Goal: Transaction & Acquisition: Purchase product/service

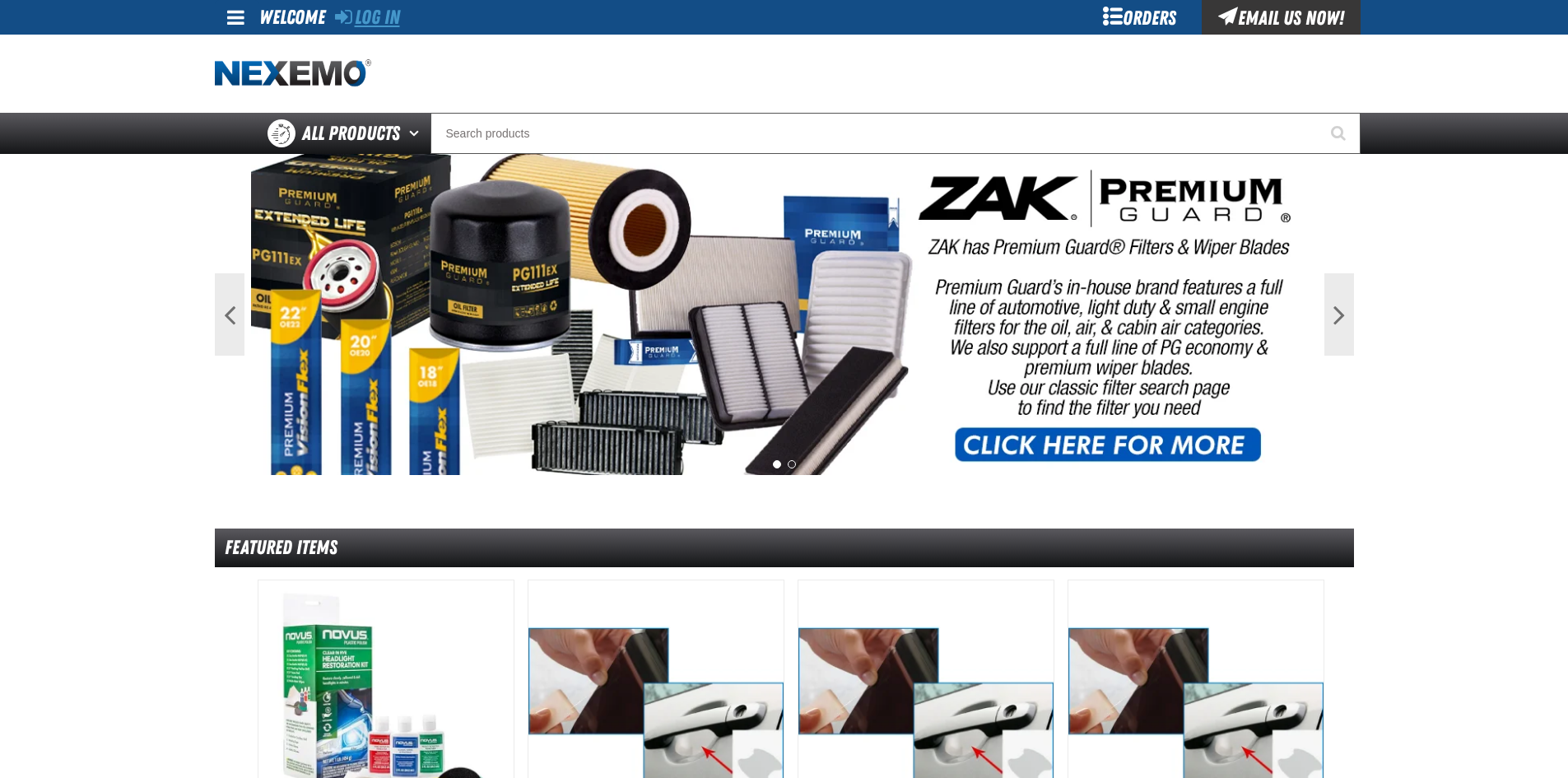
click at [385, 19] on link "Log In" at bounding box center [367, 17] width 65 height 23
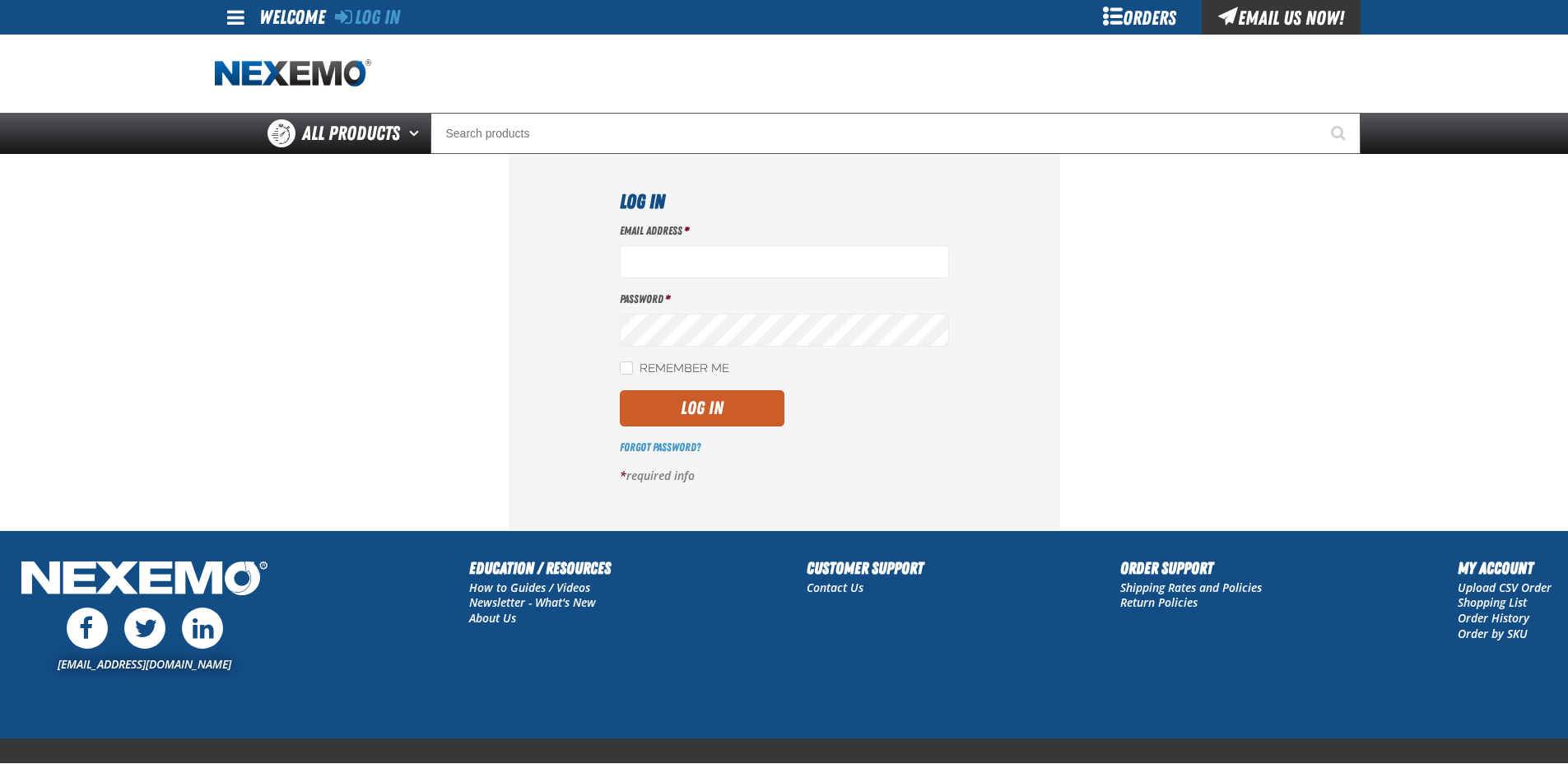
type input "jgoodson@vtaig.com"
click at [629, 375] on label "Remember Me" at bounding box center [674, 369] width 109 height 16
click at [629, 374] on input "Remember Me" at bounding box center [626, 368] width 13 height 13
checkbox input "true"
click at [693, 406] on button "Log In" at bounding box center [701, 408] width 165 height 36
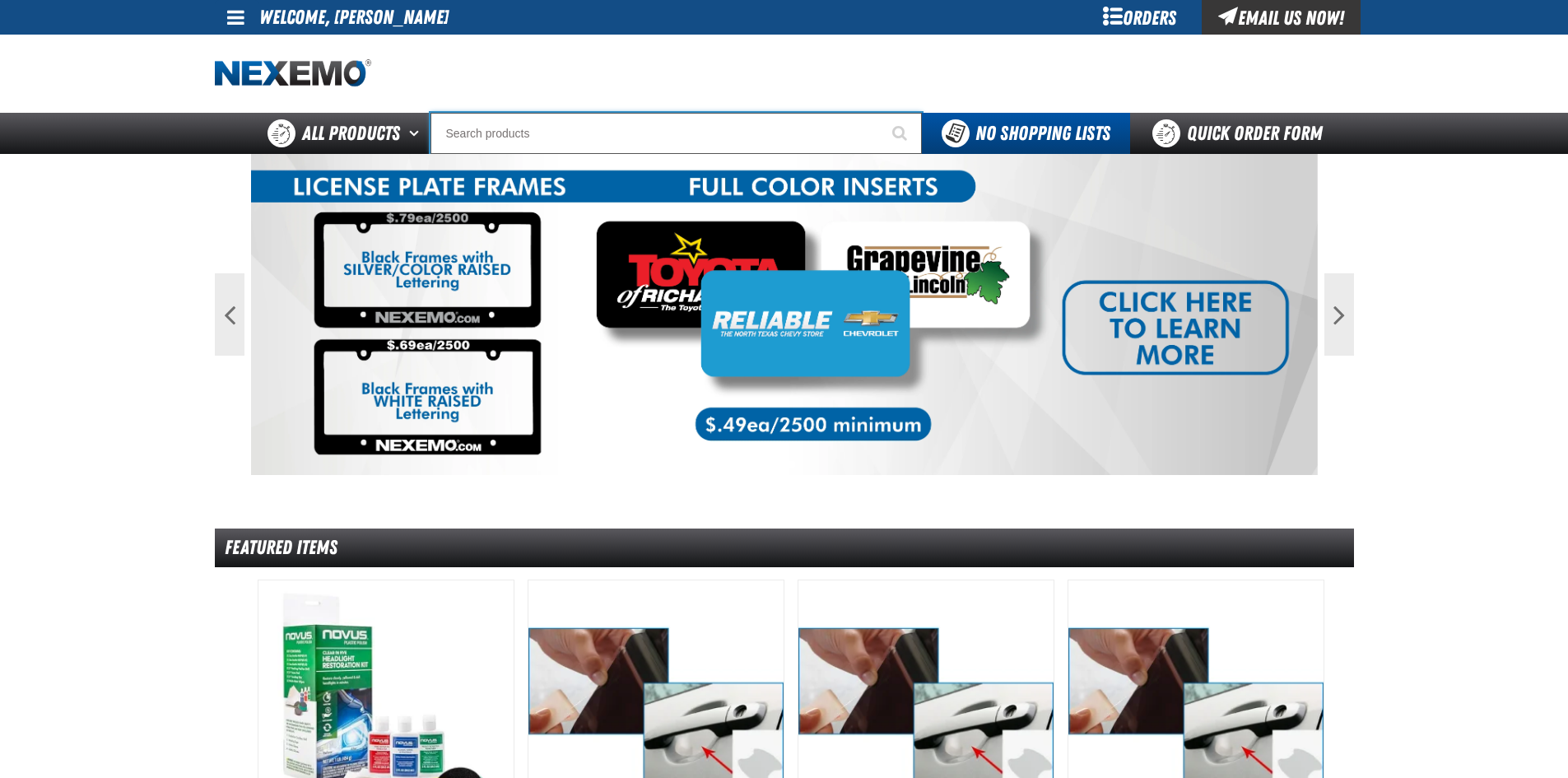
click at [534, 130] on input "Search" at bounding box center [676, 134] width 491 height 41
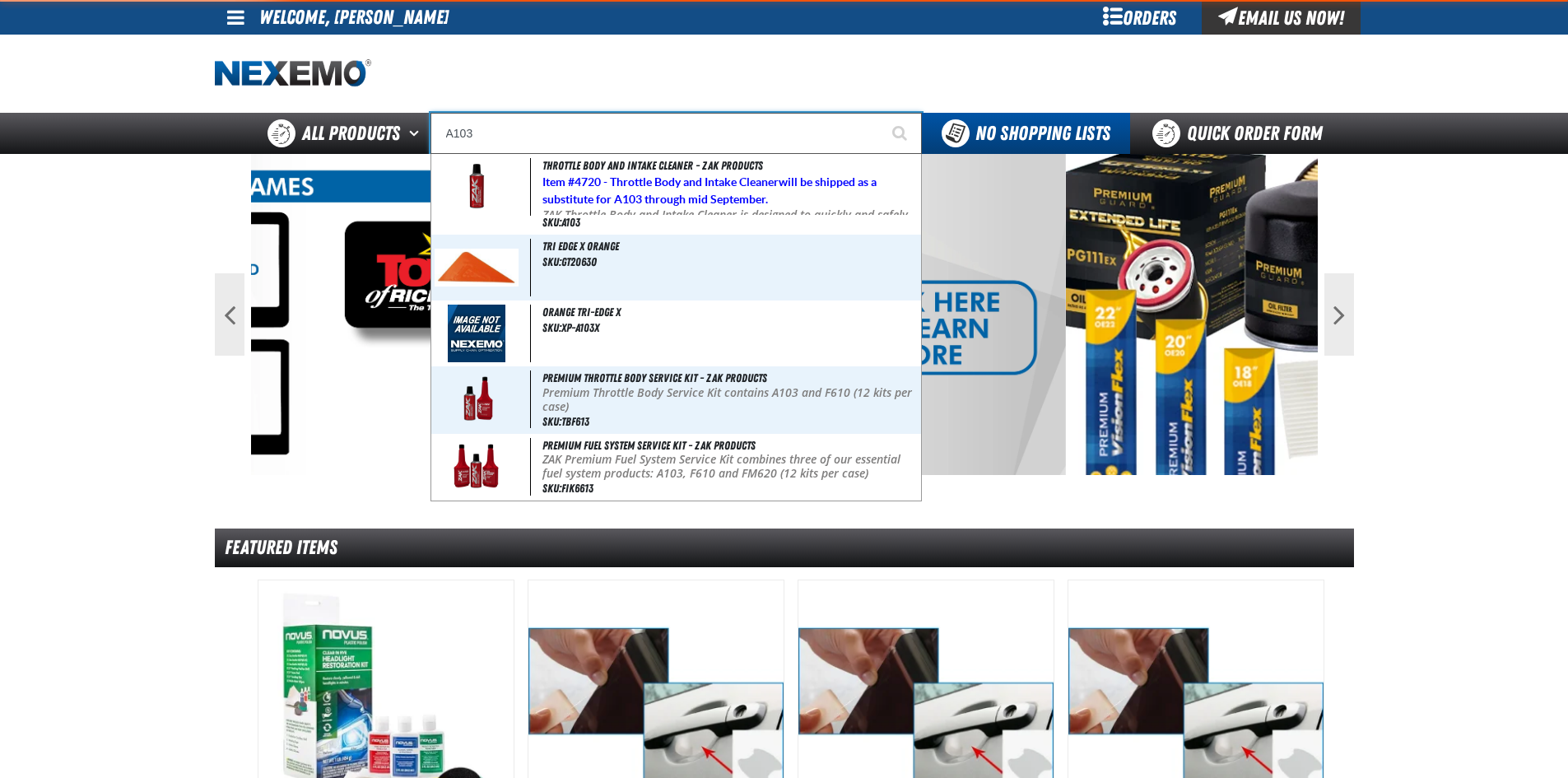
type input "A103"
click at [881, 113] on button "Start Searching" at bounding box center [901, 134] width 41 height 41
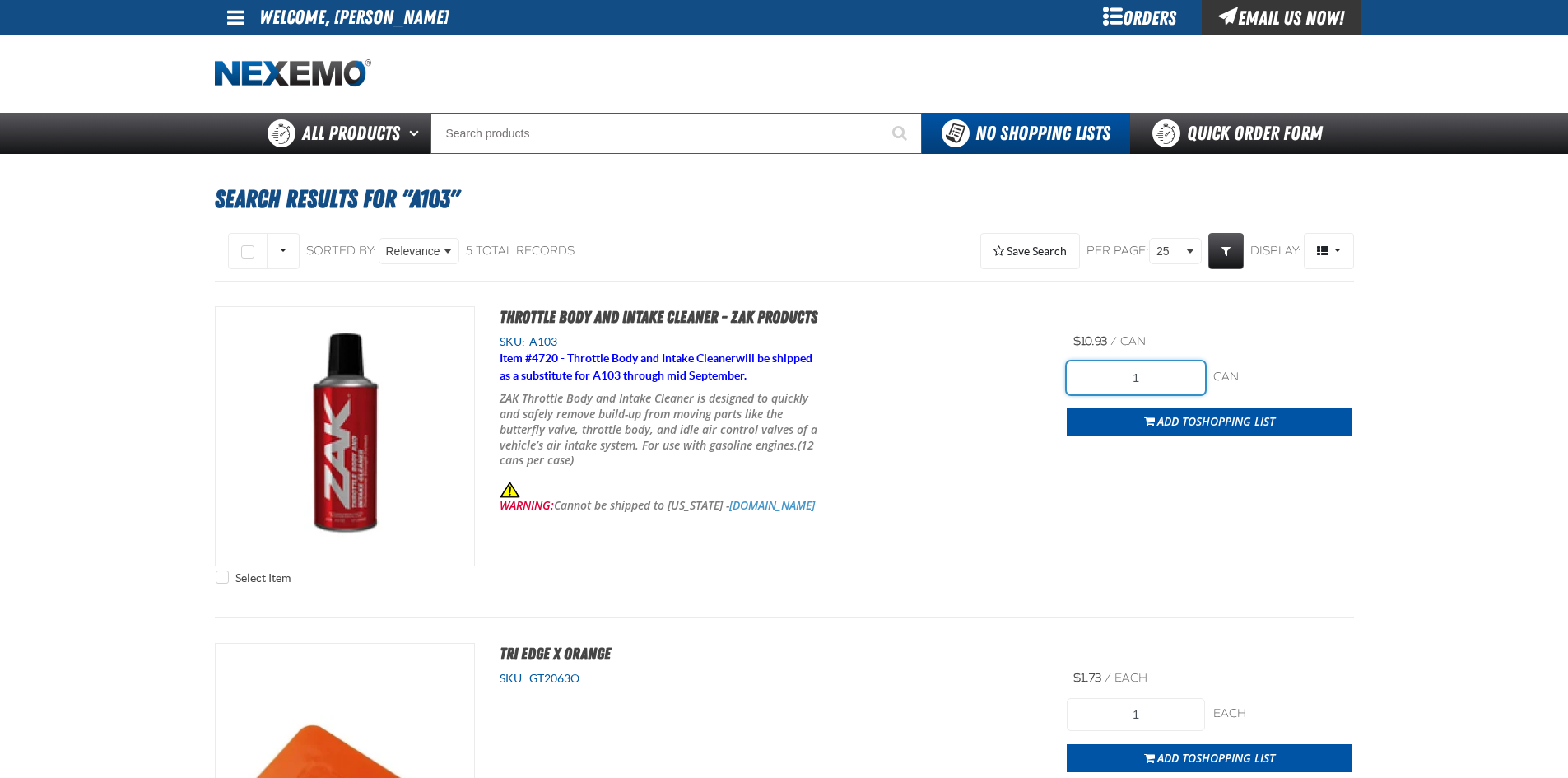
click at [1162, 381] on input "1" at bounding box center [1136, 377] width 139 height 33
type input "24"
click at [1047, 457] on div "SKU: A103 Item # 4720 - Throttle Body and Intake Cleaner will be shipped as a s…" at bounding box center [771, 435] width 593 height 203
click at [1197, 420] on span "Shopping List" at bounding box center [1236, 421] width 79 height 16
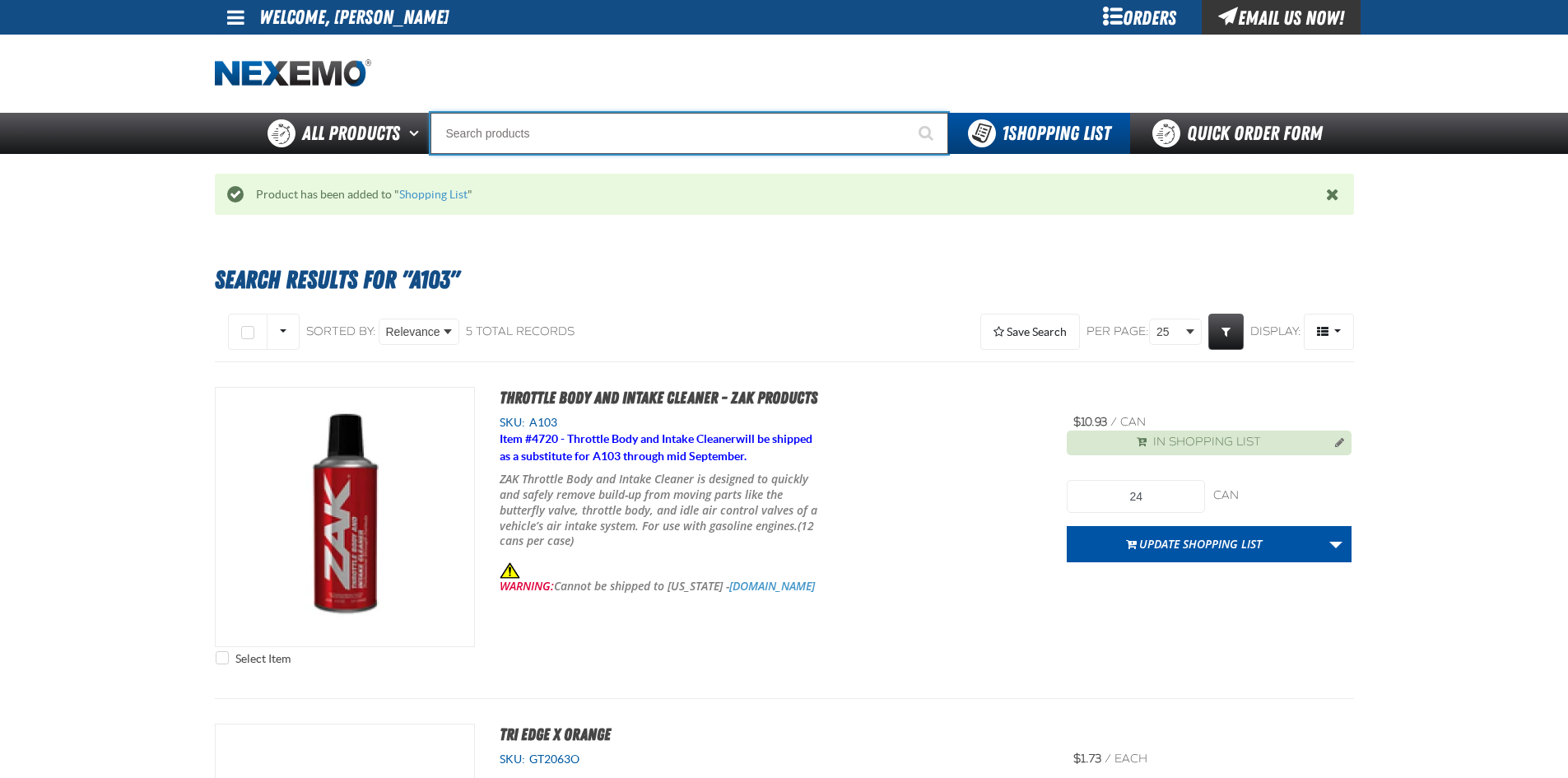
click at [528, 128] on input "Search" at bounding box center [689, 134] width 518 height 41
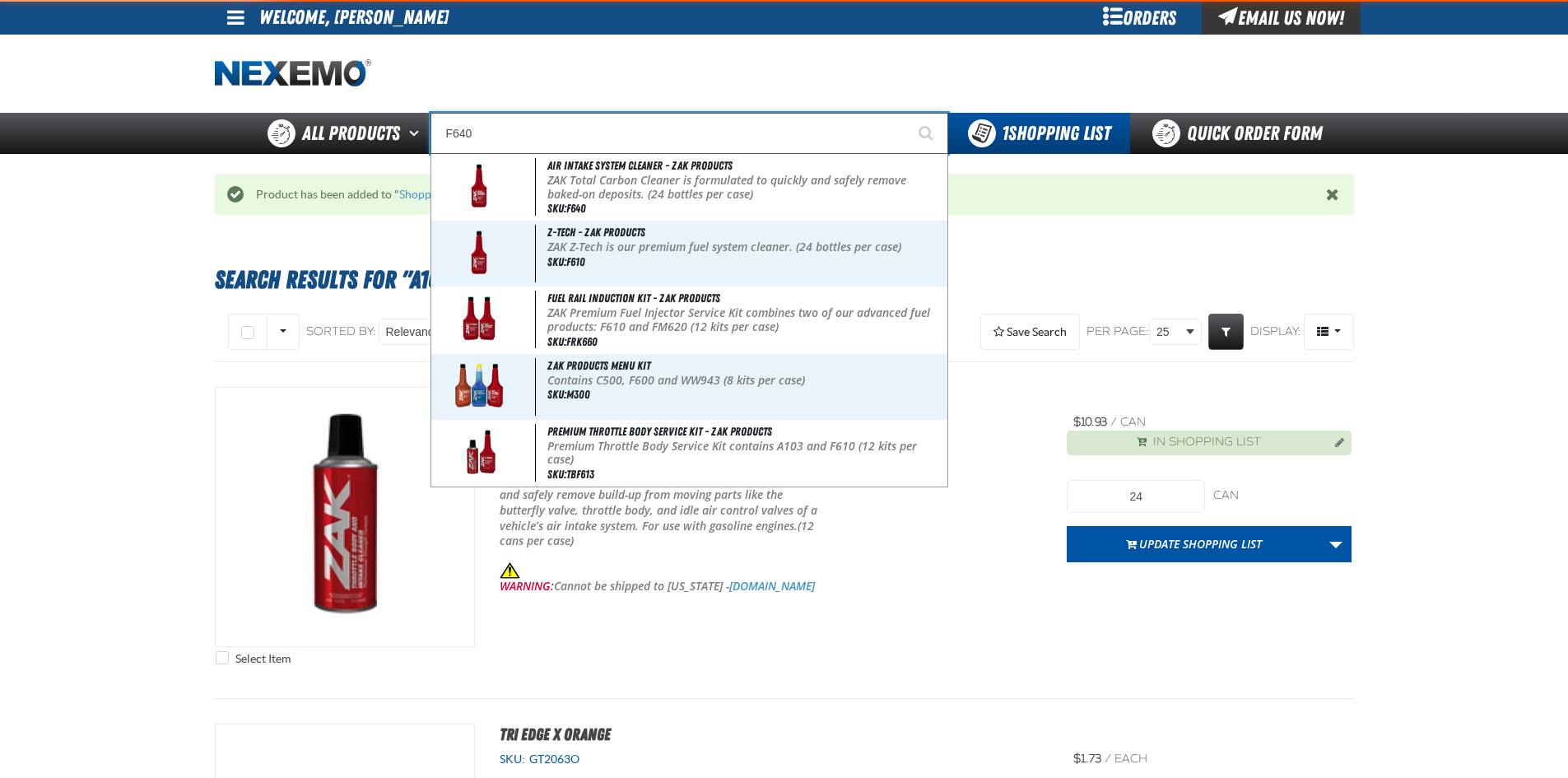
type input "F640"
click at [907, 113] on button "Start Searching" at bounding box center [928, 134] width 41 height 41
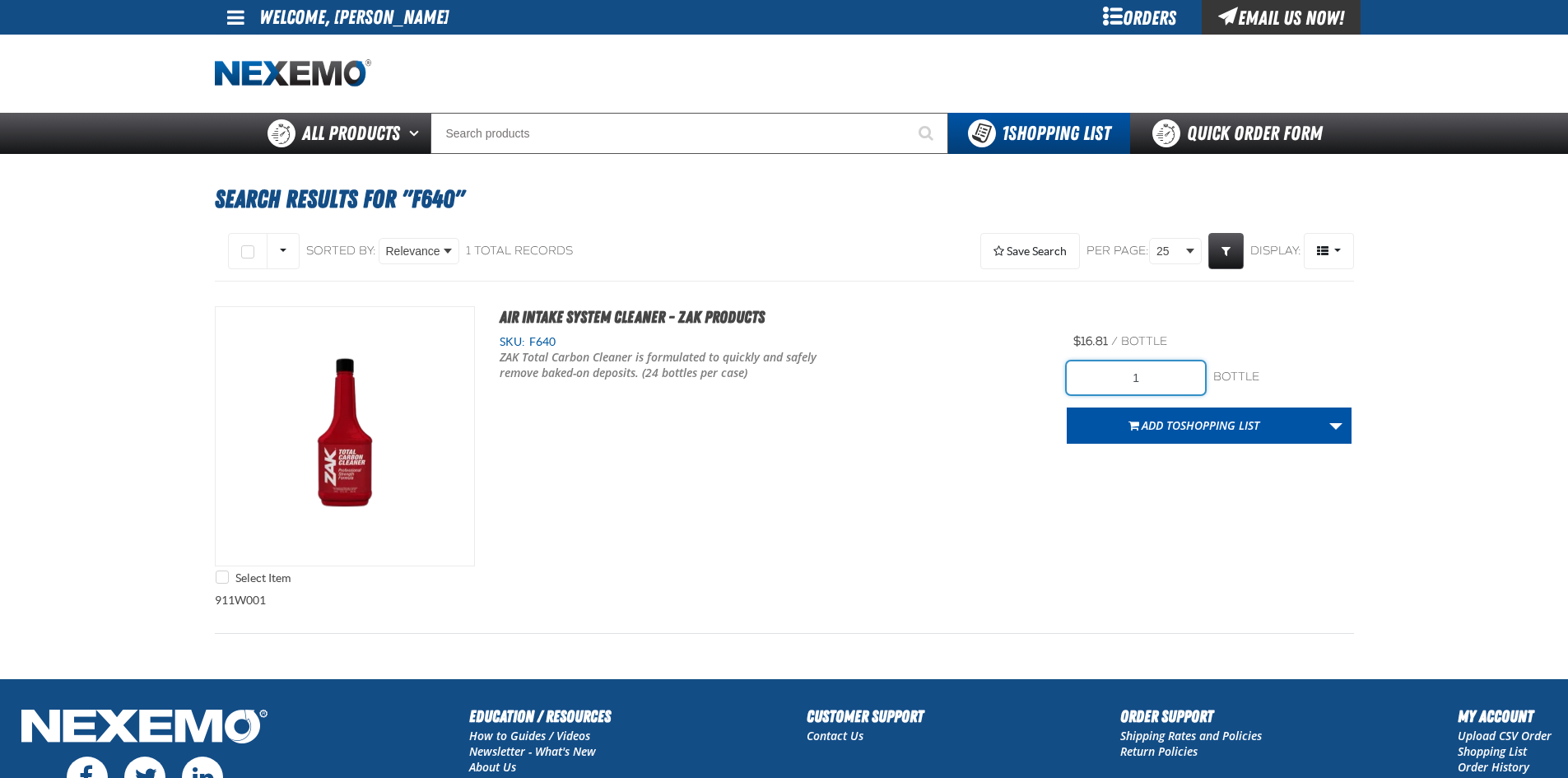
click at [1161, 372] on input "1" at bounding box center [1136, 377] width 139 height 33
type input "24"
click at [1116, 492] on div "Select Item Air Intake System Cleaner - ZAK Products SKU: F640 /" at bounding box center [784, 450] width 1139 height 287
click at [1205, 435] on button "Add to Shopping List" at bounding box center [1195, 425] width 255 height 36
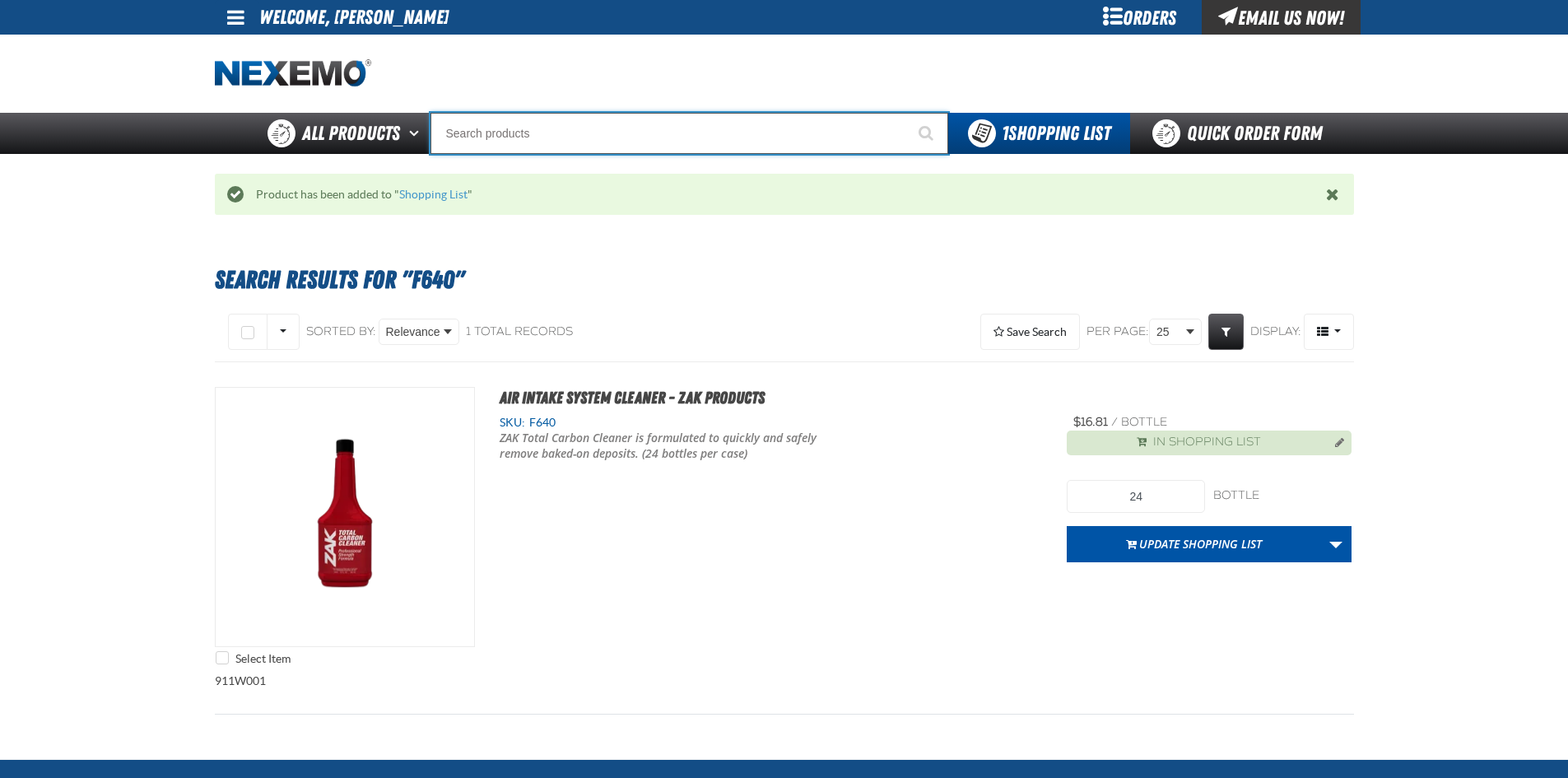
click at [641, 142] on input "Search" at bounding box center [689, 134] width 518 height 41
click at [600, 125] on input "Search" at bounding box center [689, 134] width 518 height 41
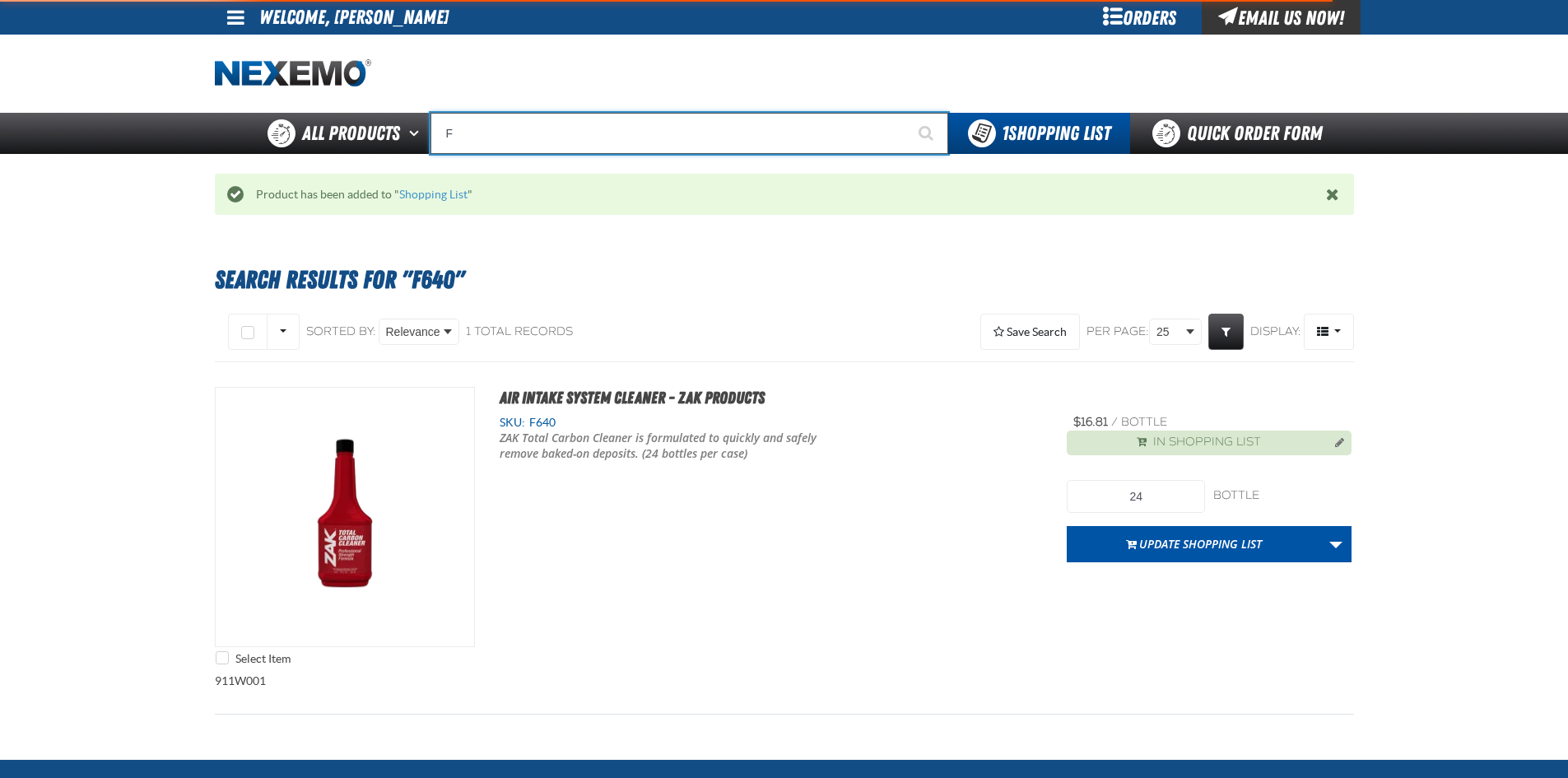
type input "FR"
type input "FROM"
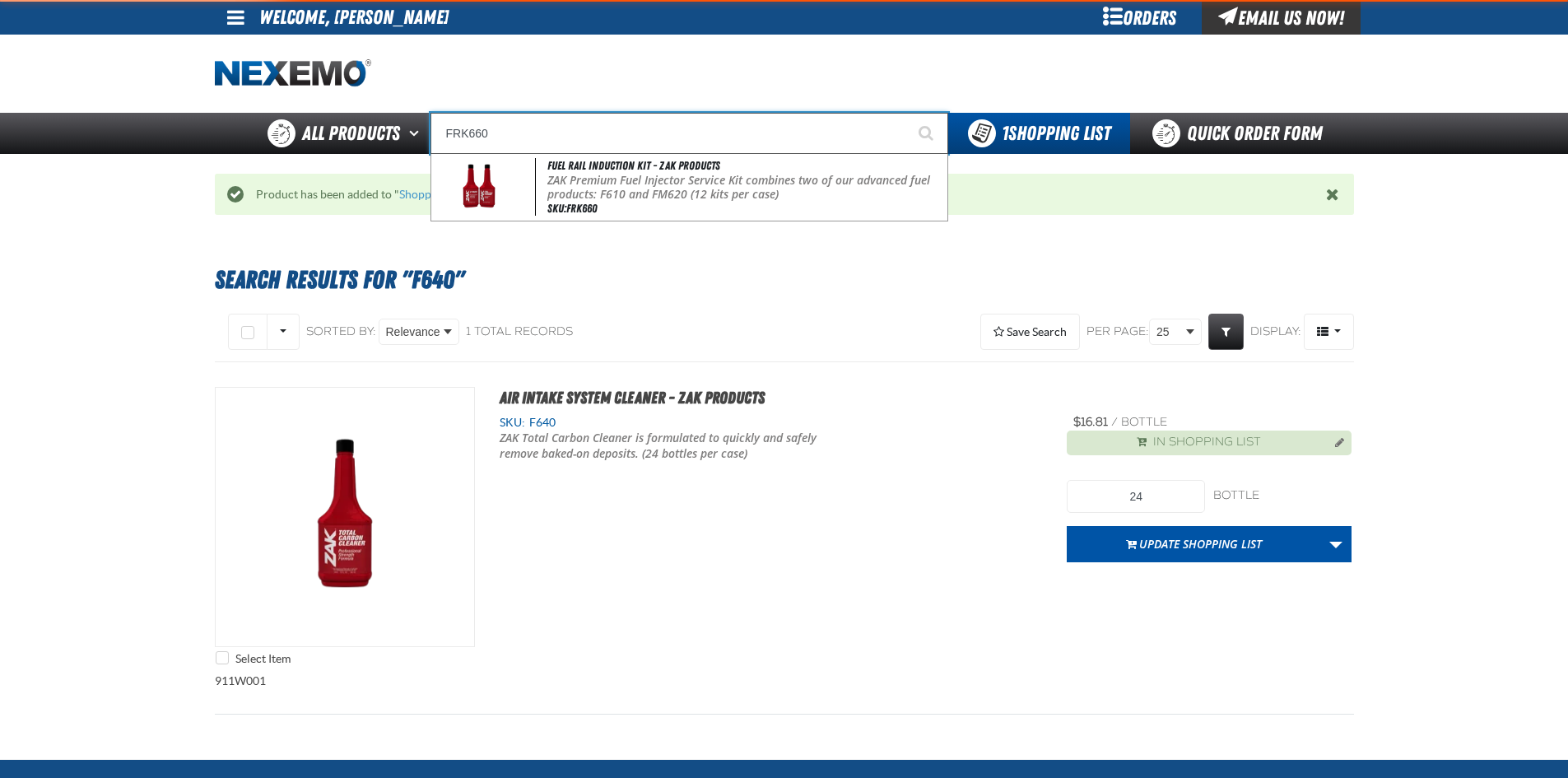
type input "FRK660"
click at [907, 113] on button "Start Searching" at bounding box center [928, 134] width 41 height 41
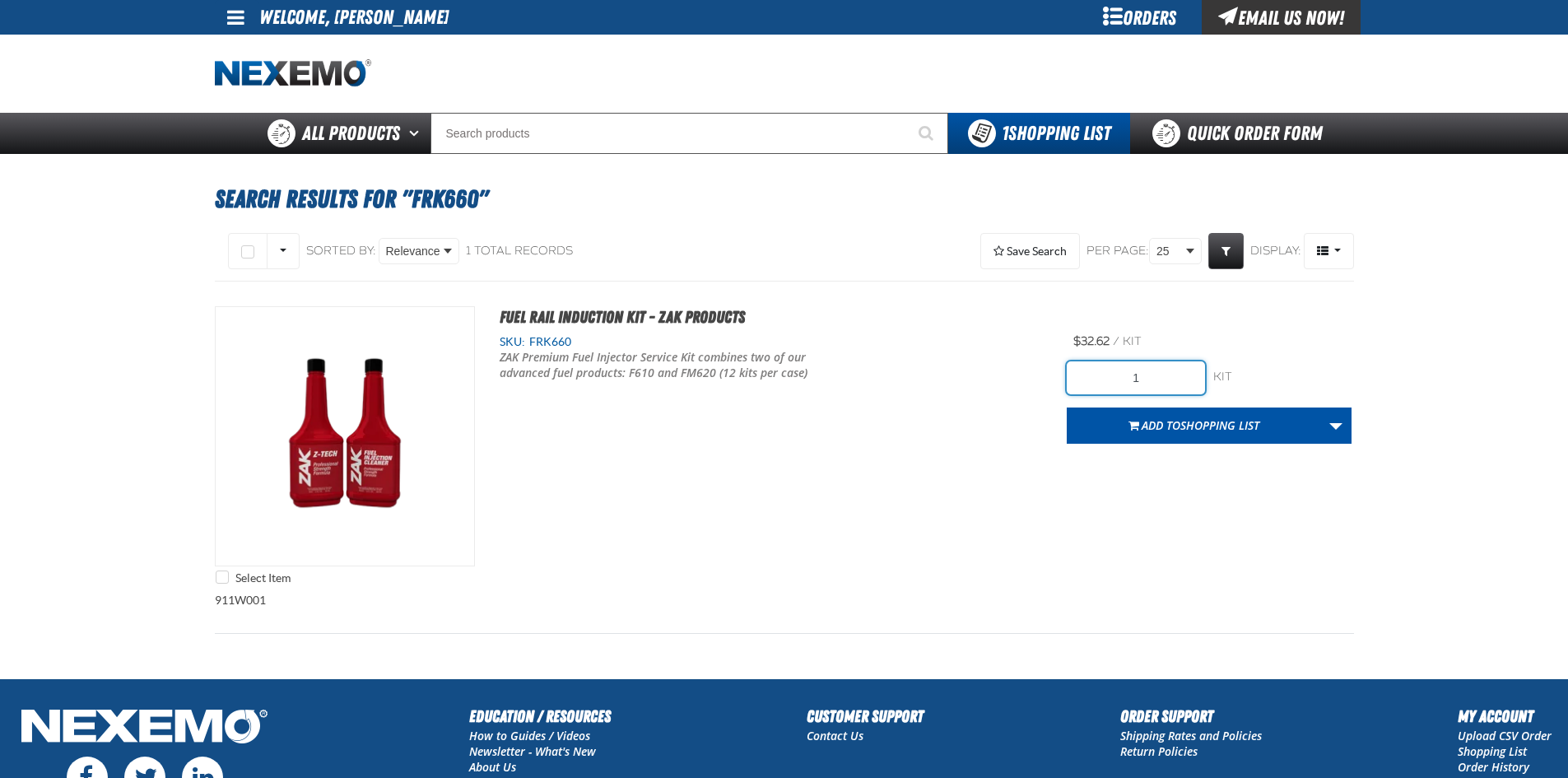
click at [1160, 381] on input "1" at bounding box center [1136, 377] width 139 height 33
type input "24"
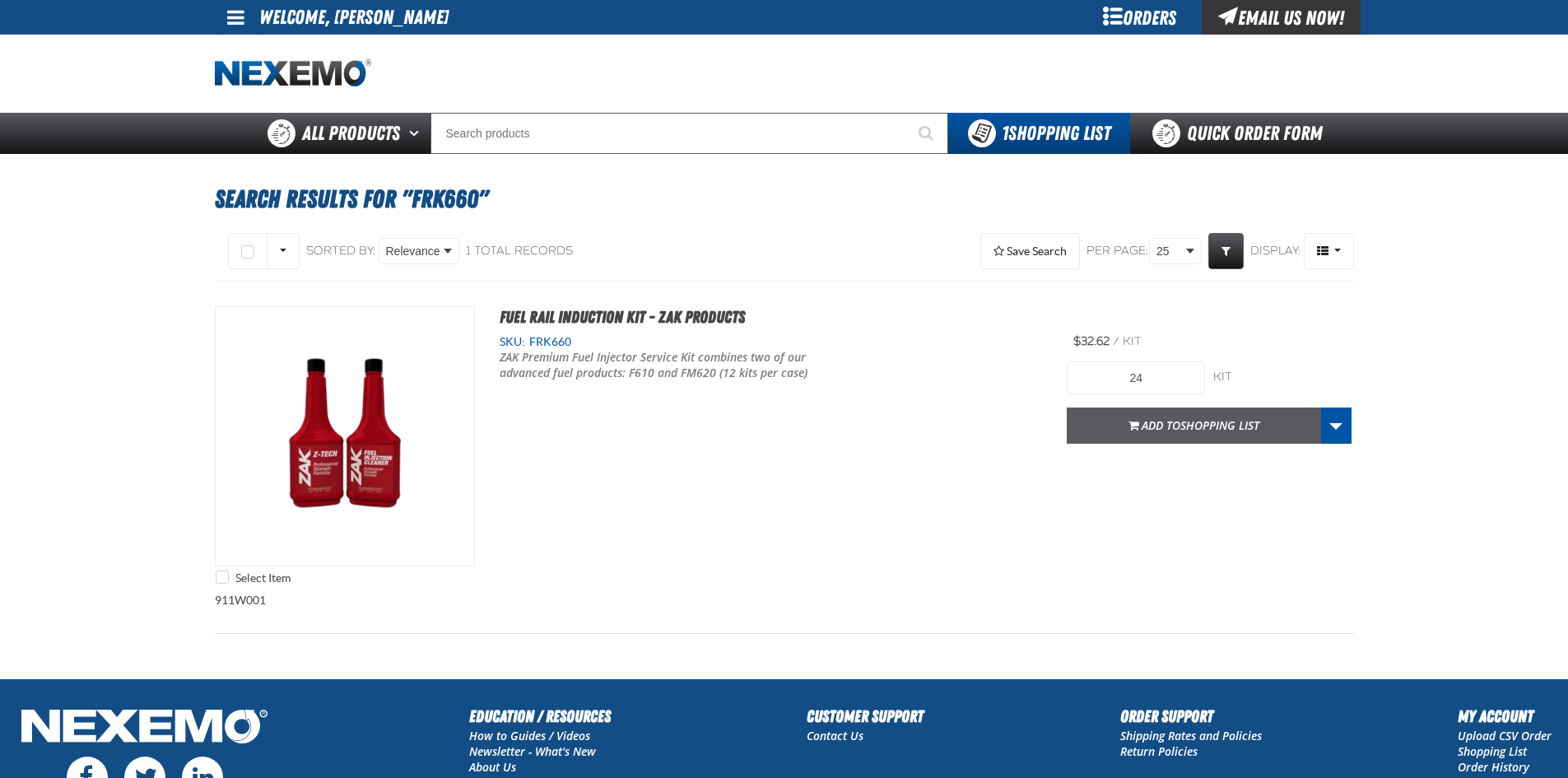
click at [1178, 424] on span "Add to Shopping List" at bounding box center [1200, 425] width 118 height 16
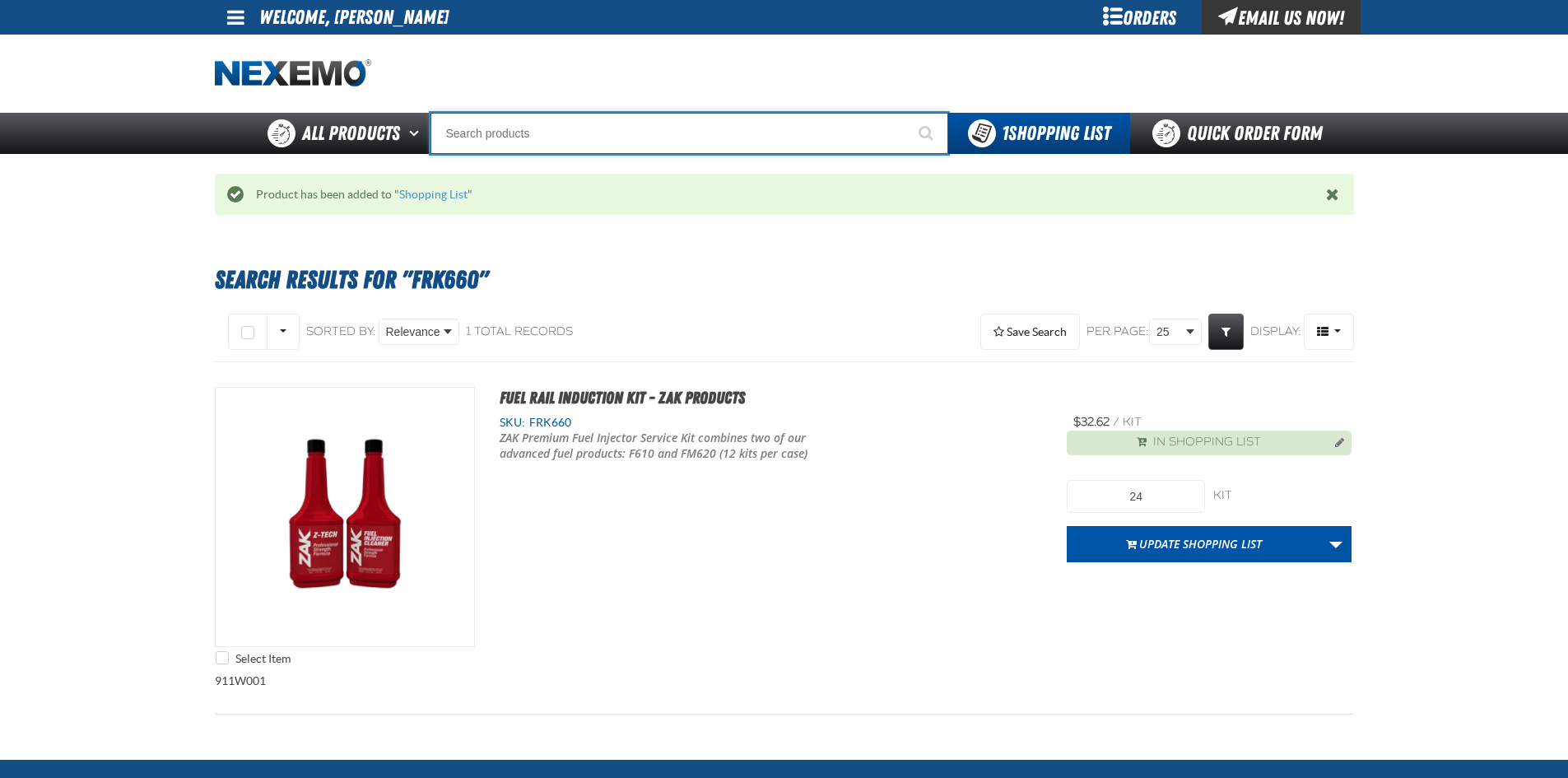
click at [577, 129] on input "Search" at bounding box center [689, 134] width 518 height 41
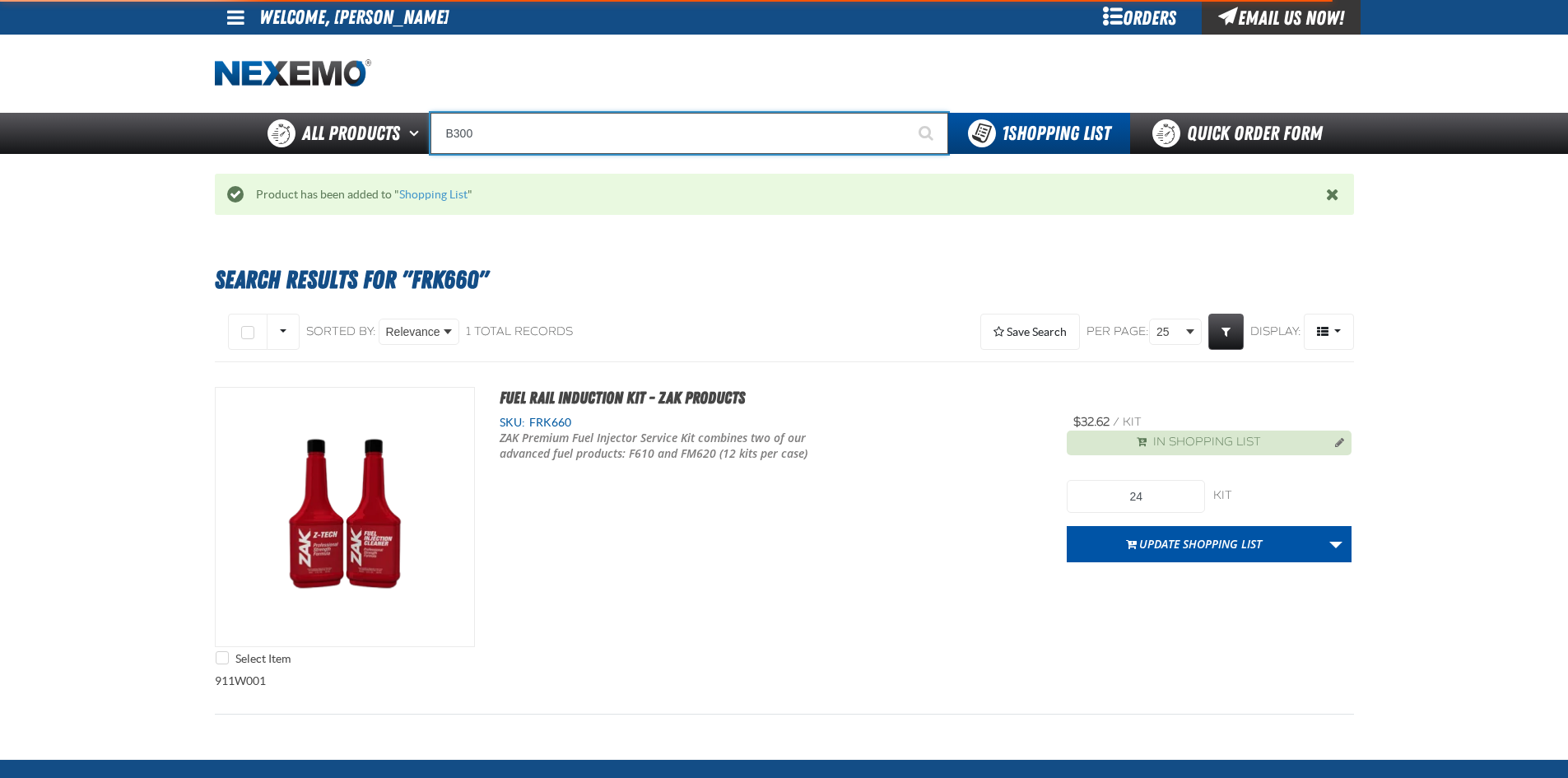
type input "B300"
click at [907, 113] on button "Start Searching" at bounding box center [928, 134] width 41 height 41
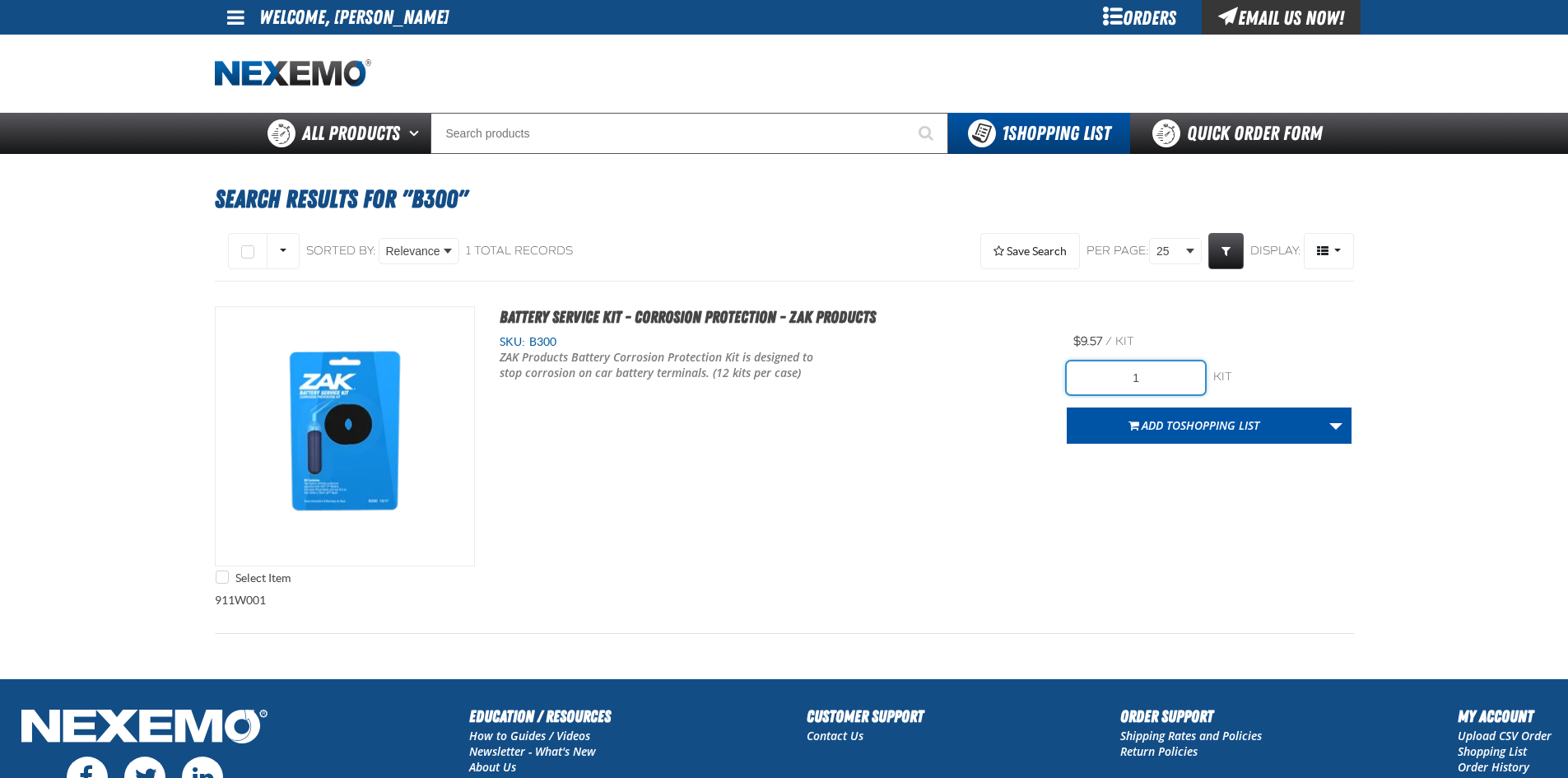
click at [1157, 372] on input "1" at bounding box center [1136, 377] width 139 height 33
type input "48"
click at [1212, 419] on span "Shopping List" at bounding box center [1220, 425] width 79 height 16
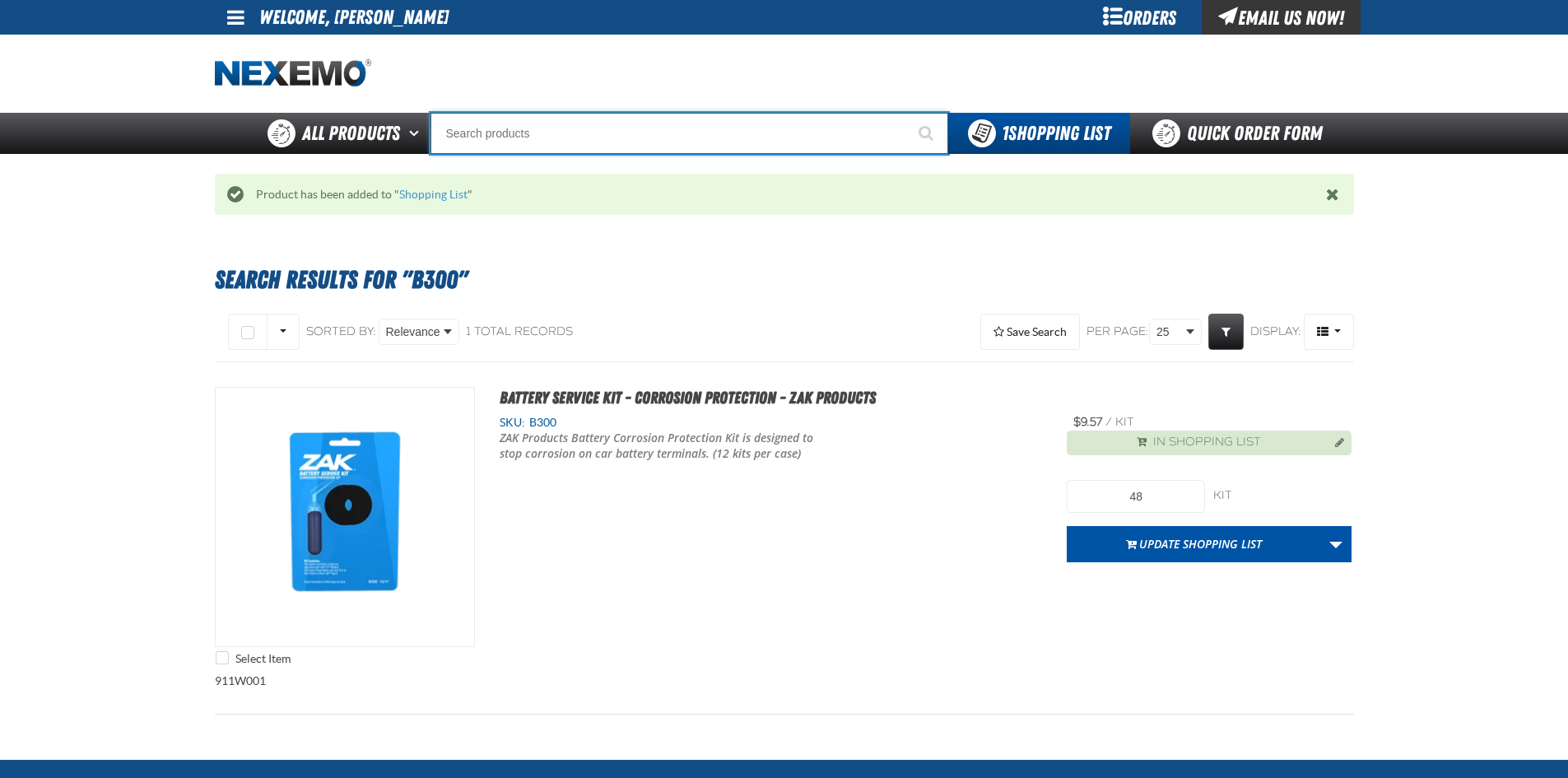
click at [653, 116] on input "Search" at bounding box center [689, 134] width 518 height 41
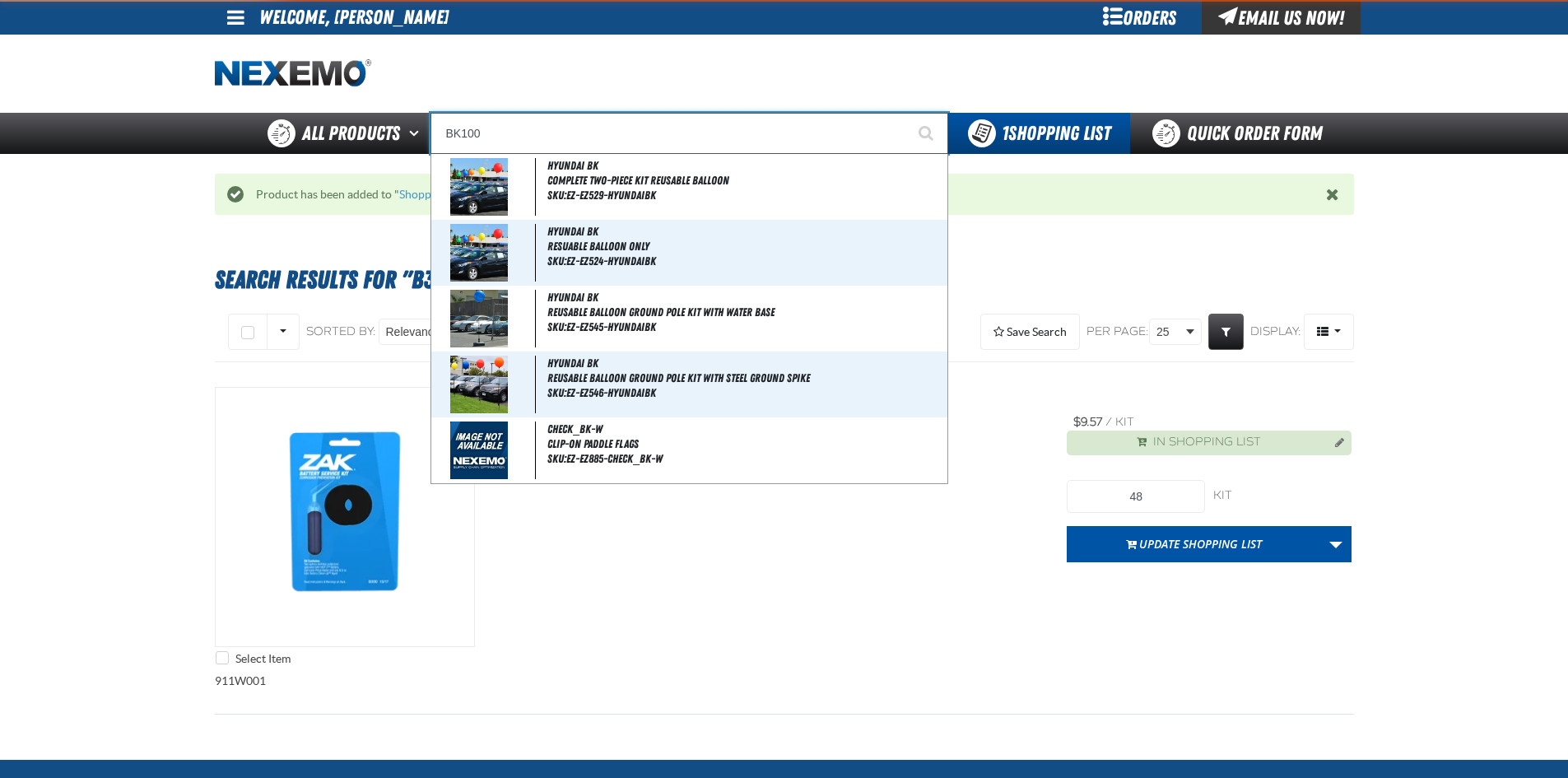
type input "BK100"
click at [907, 113] on button "Start Searching" at bounding box center [928, 134] width 41 height 41
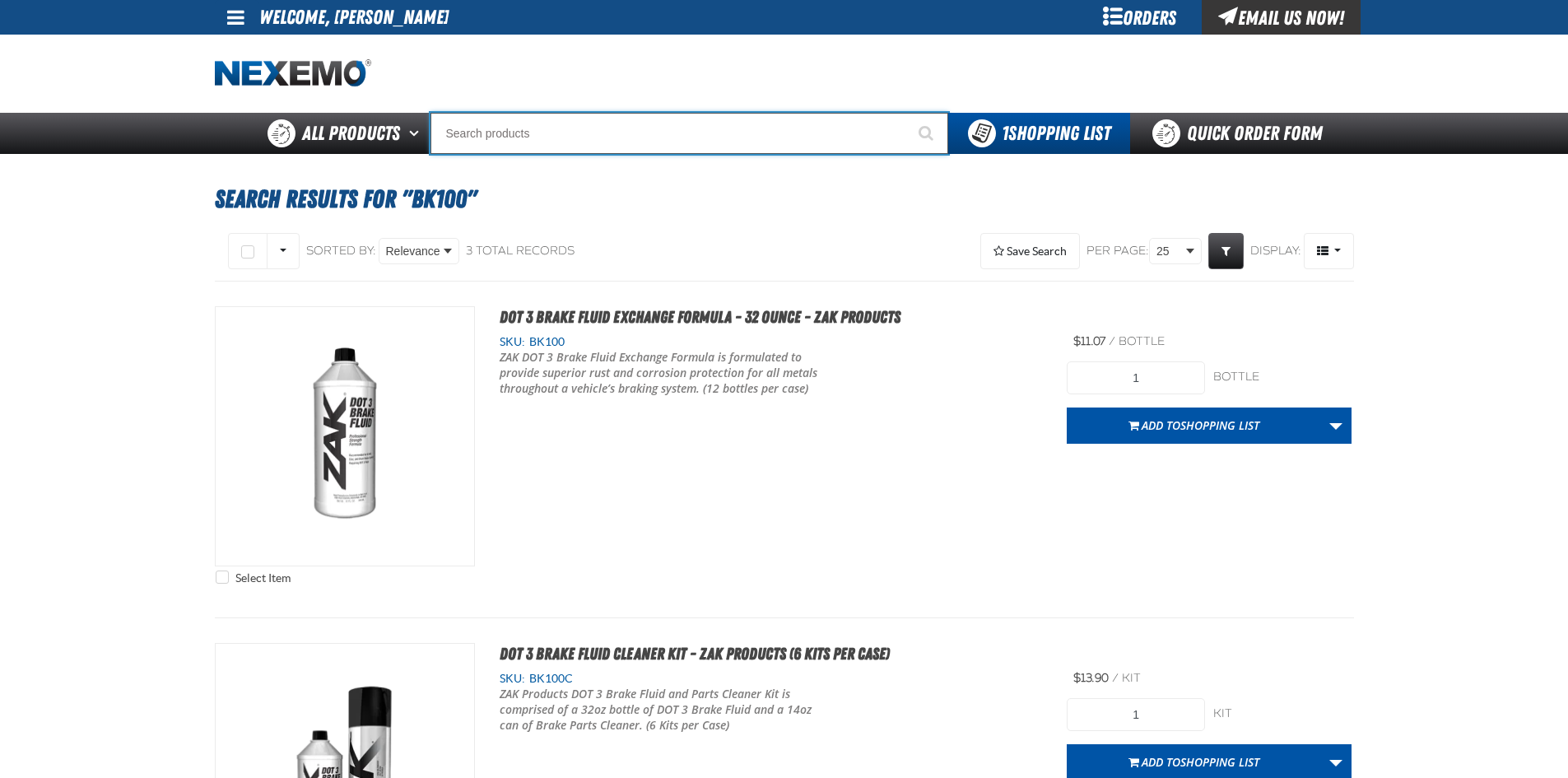
click at [647, 138] on input "Search" at bounding box center [689, 134] width 518 height 41
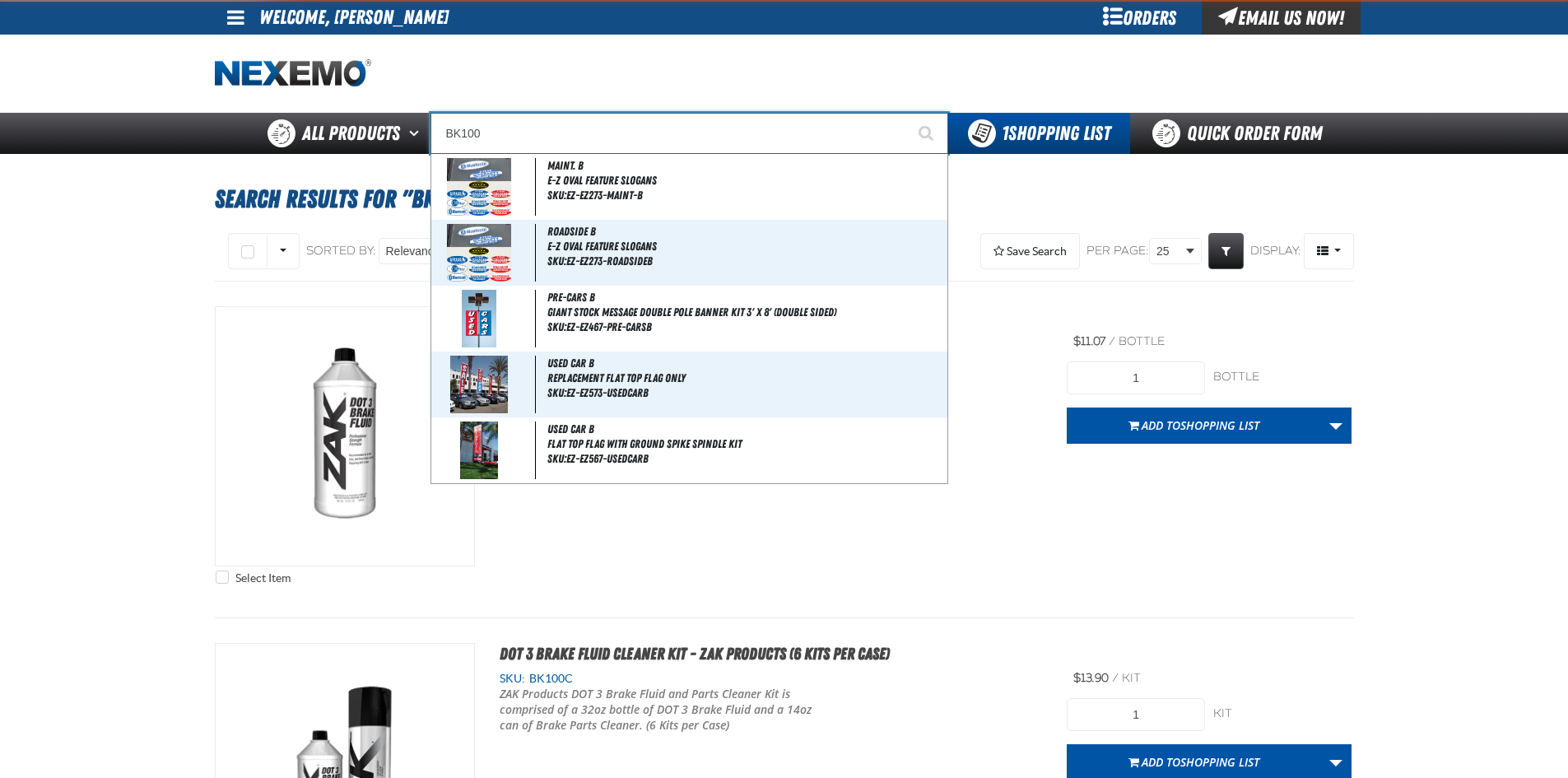
type input "BK100"
click at [907, 113] on button "Start Searching" at bounding box center [928, 134] width 41 height 41
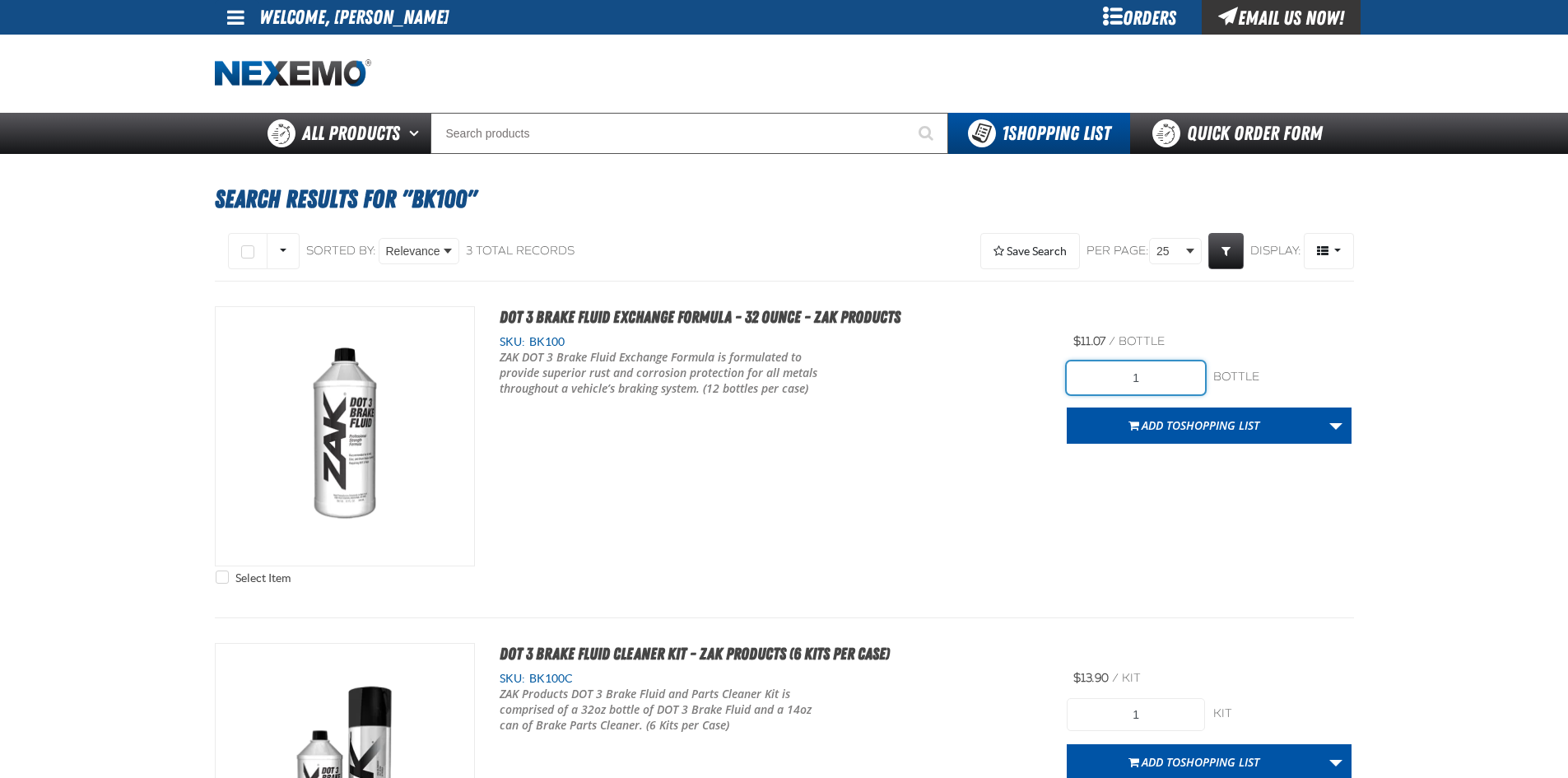
click at [1152, 379] on input "1" at bounding box center [1136, 377] width 139 height 33
type input "36"
click at [971, 481] on div "Select Item DOT 3 Brake Fluid Exchange Formula - 32 Ounce - ZAK Products SKU: B…" at bounding box center [784, 450] width 1139 height 287
click at [1171, 420] on span "Add to Shopping List" at bounding box center [1200, 425] width 118 height 16
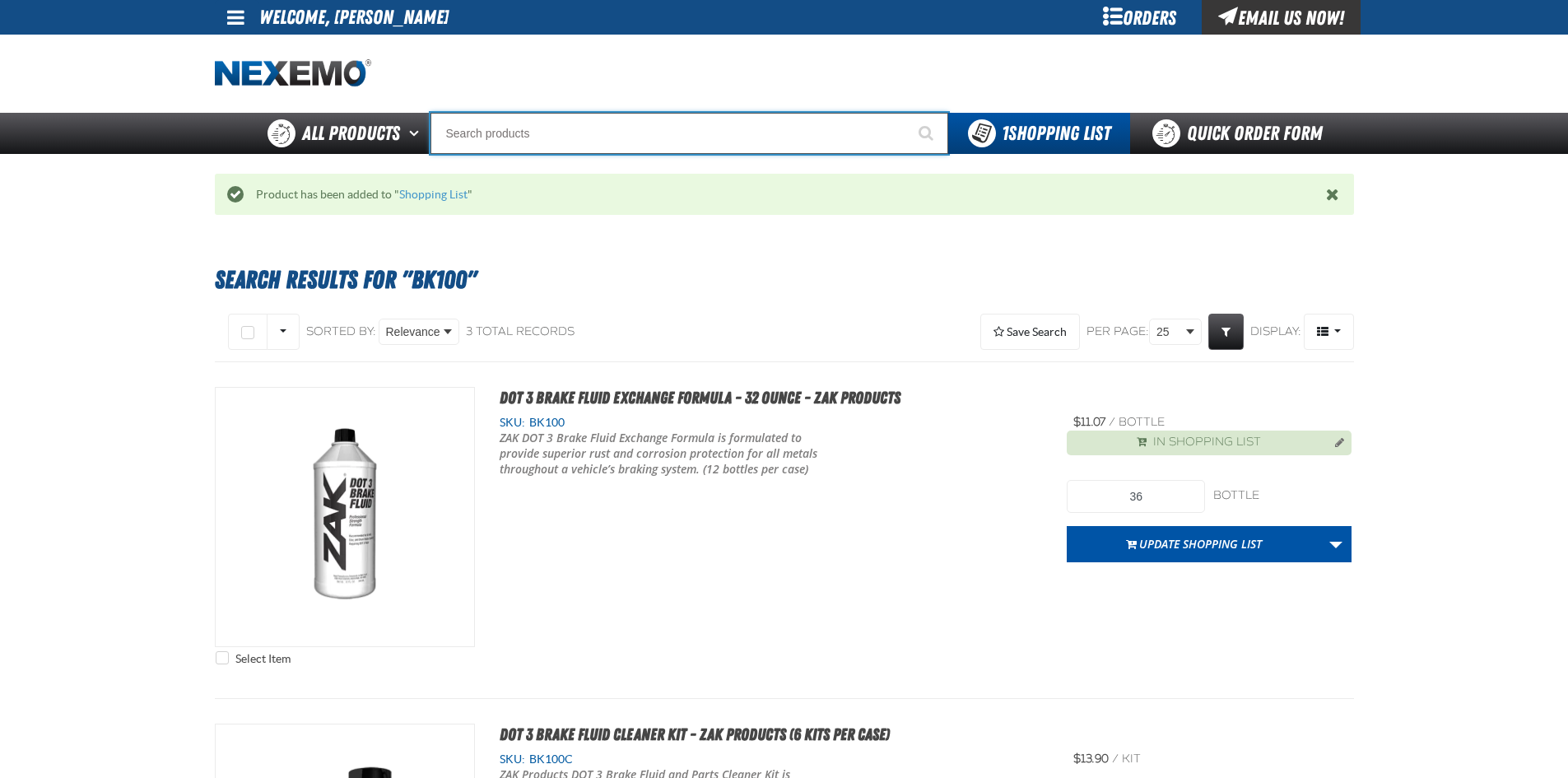
click at [734, 127] on input "Search" at bounding box center [689, 134] width 518 height 41
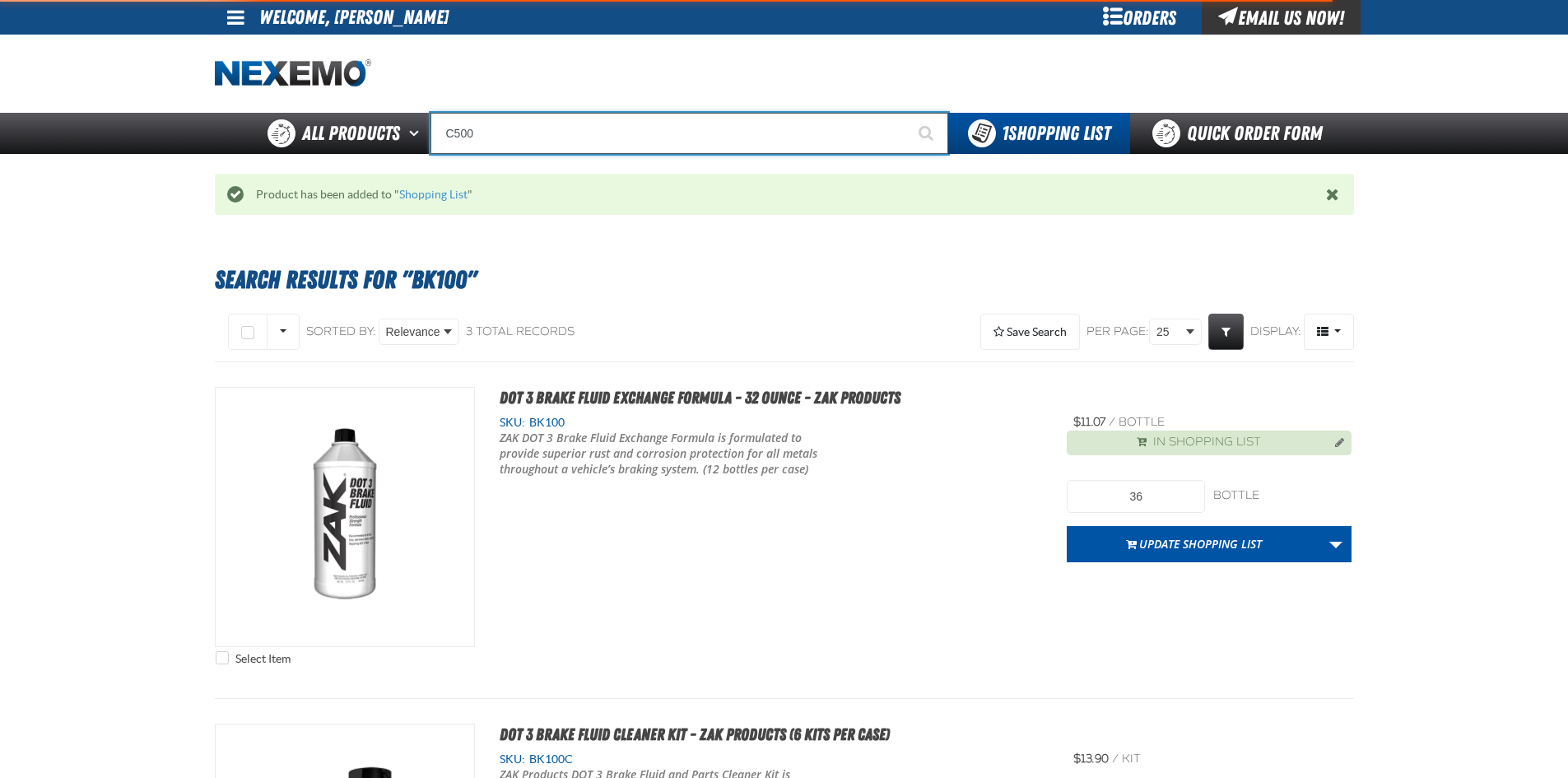
type input "C500"
click at [907, 113] on button "Start Searching" at bounding box center [928, 134] width 41 height 41
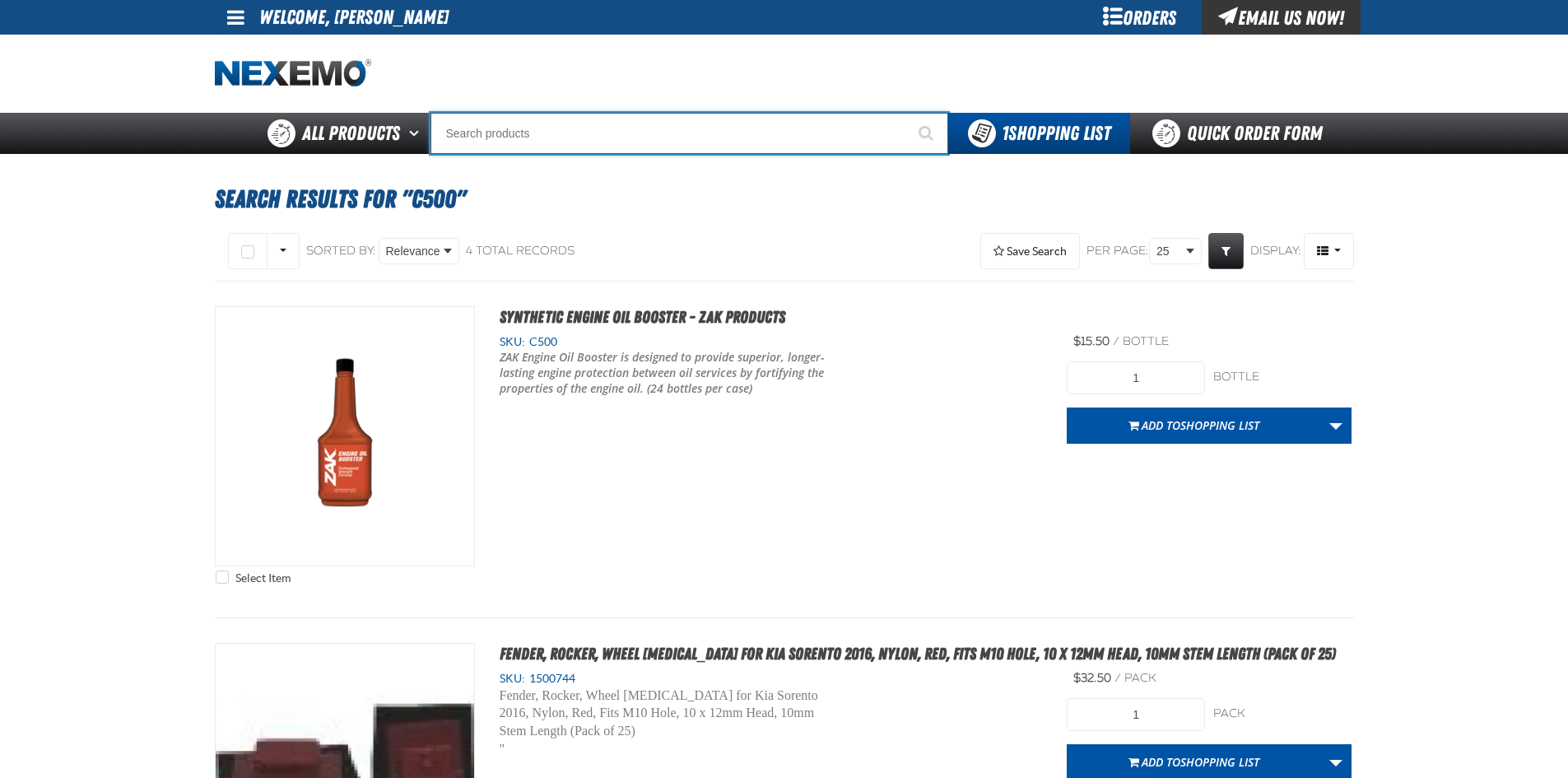
click at [729, 125] on input "Search" at bounding box center [689, 134] width 518 height 41
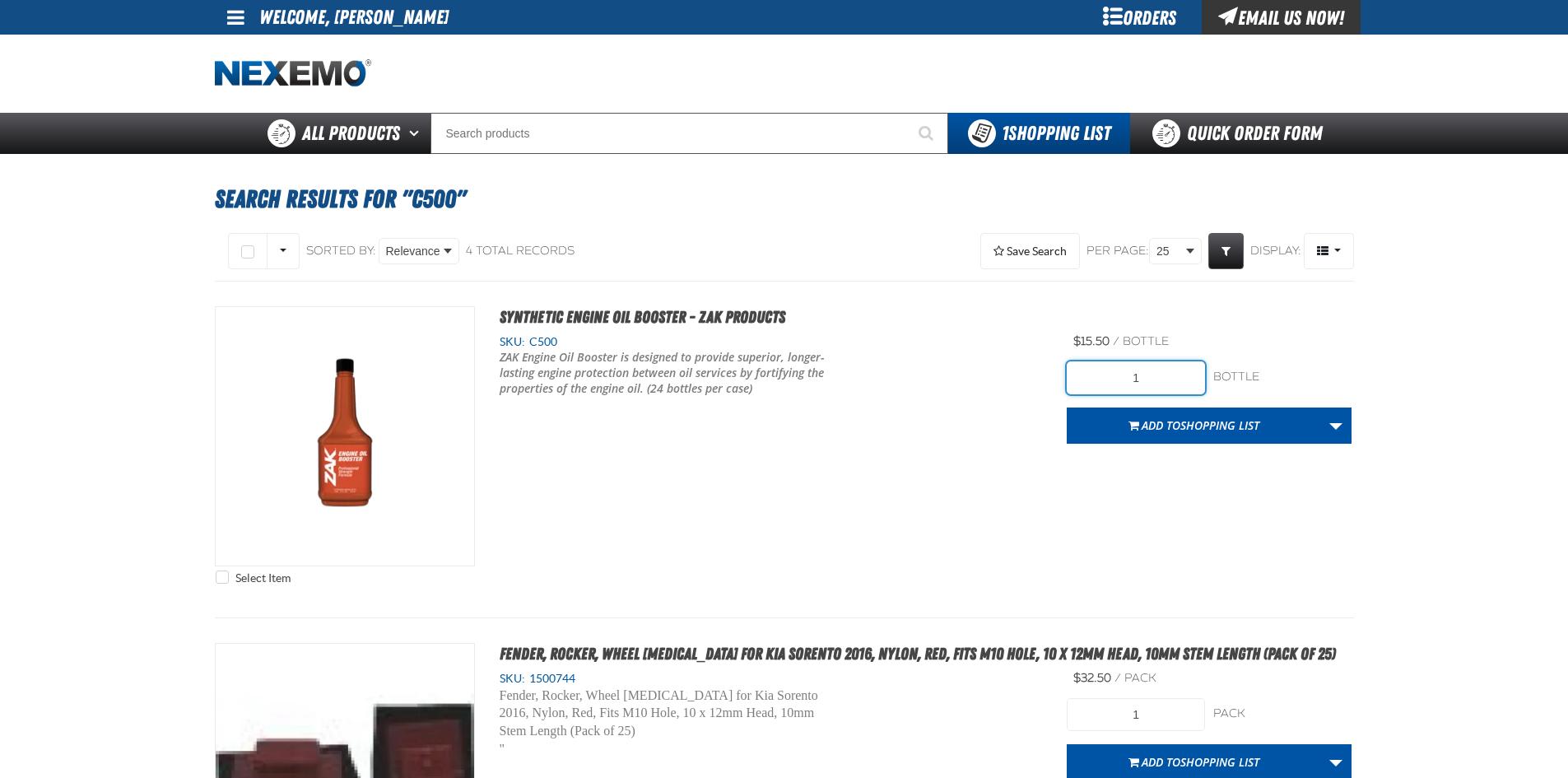
click at [1164, 373] on input "1" at bounding box center [1136, 377] width 139 height 33
type input "72"
click at [1037, 484] on div "Select Item Synthetic Engine Oil Booster - ZAK Products SKU: C500" at bounding box center [784, 450] width 1139 height 287
click at [1194, 431] on span "Shopping List" at bounding box center [1220, 425] width 79 height 16
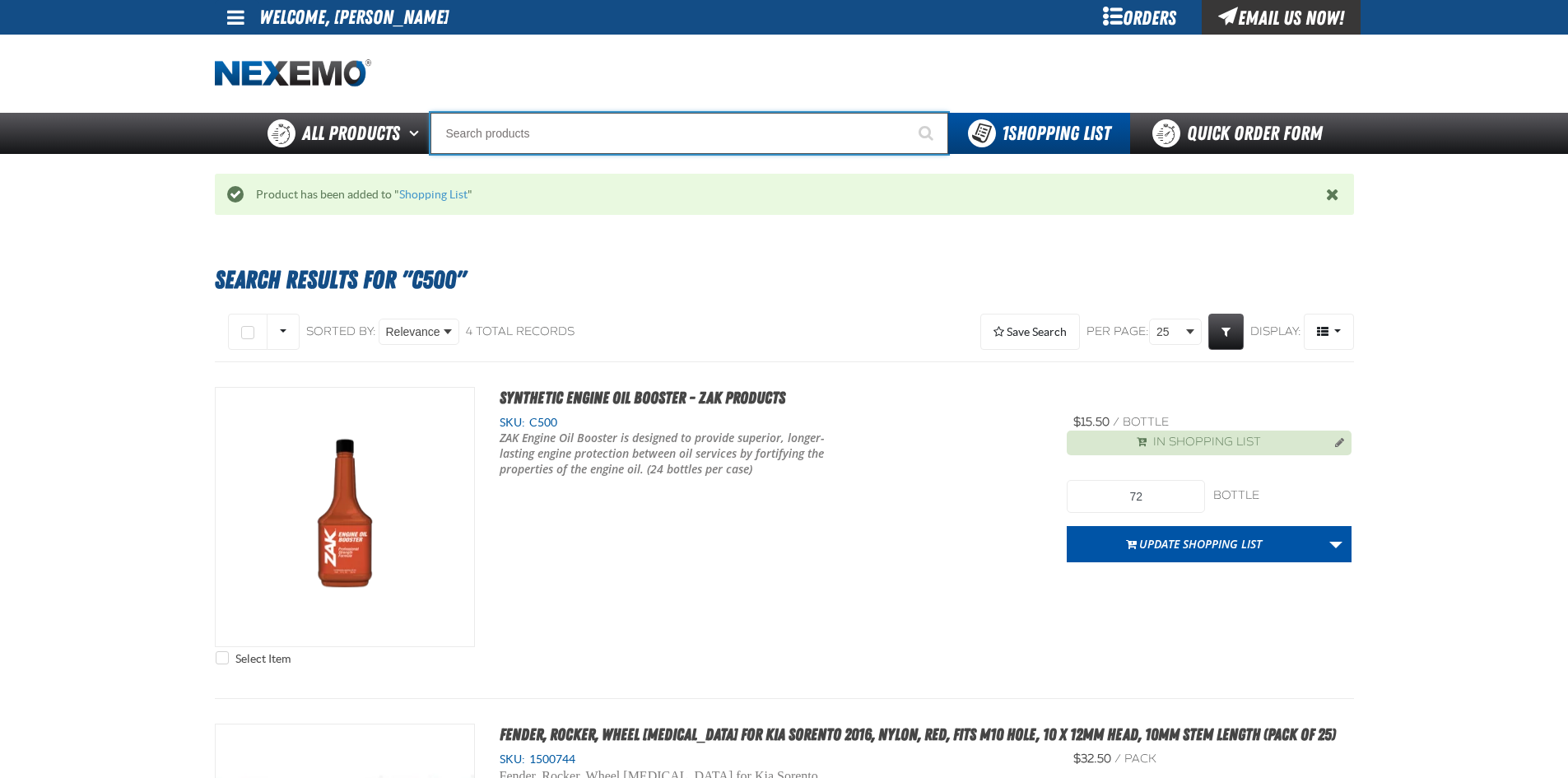
click at [646, 140] on input "Search" at bounding box center [689, 134] width 518 height 41
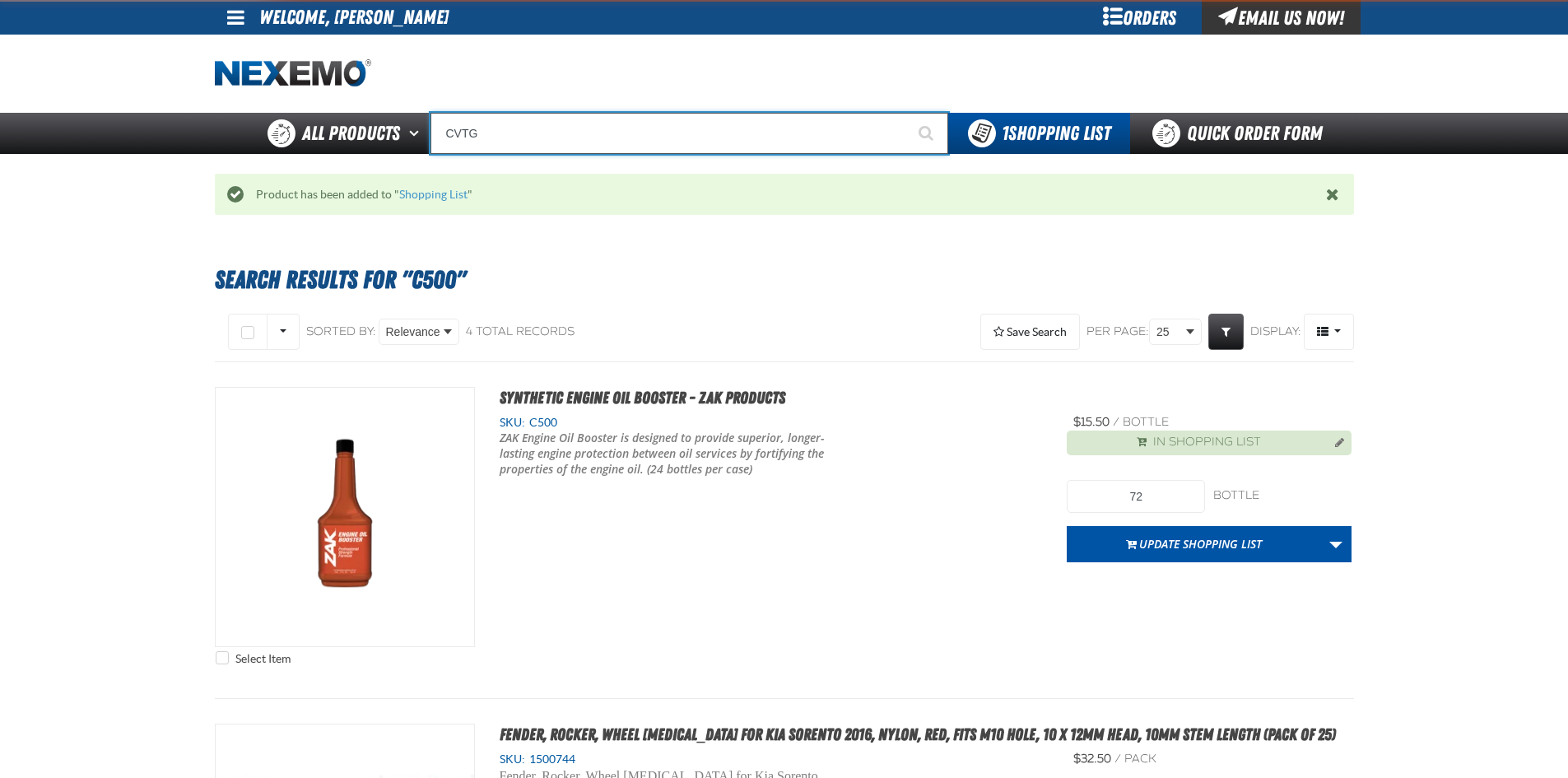
type input "CVT"
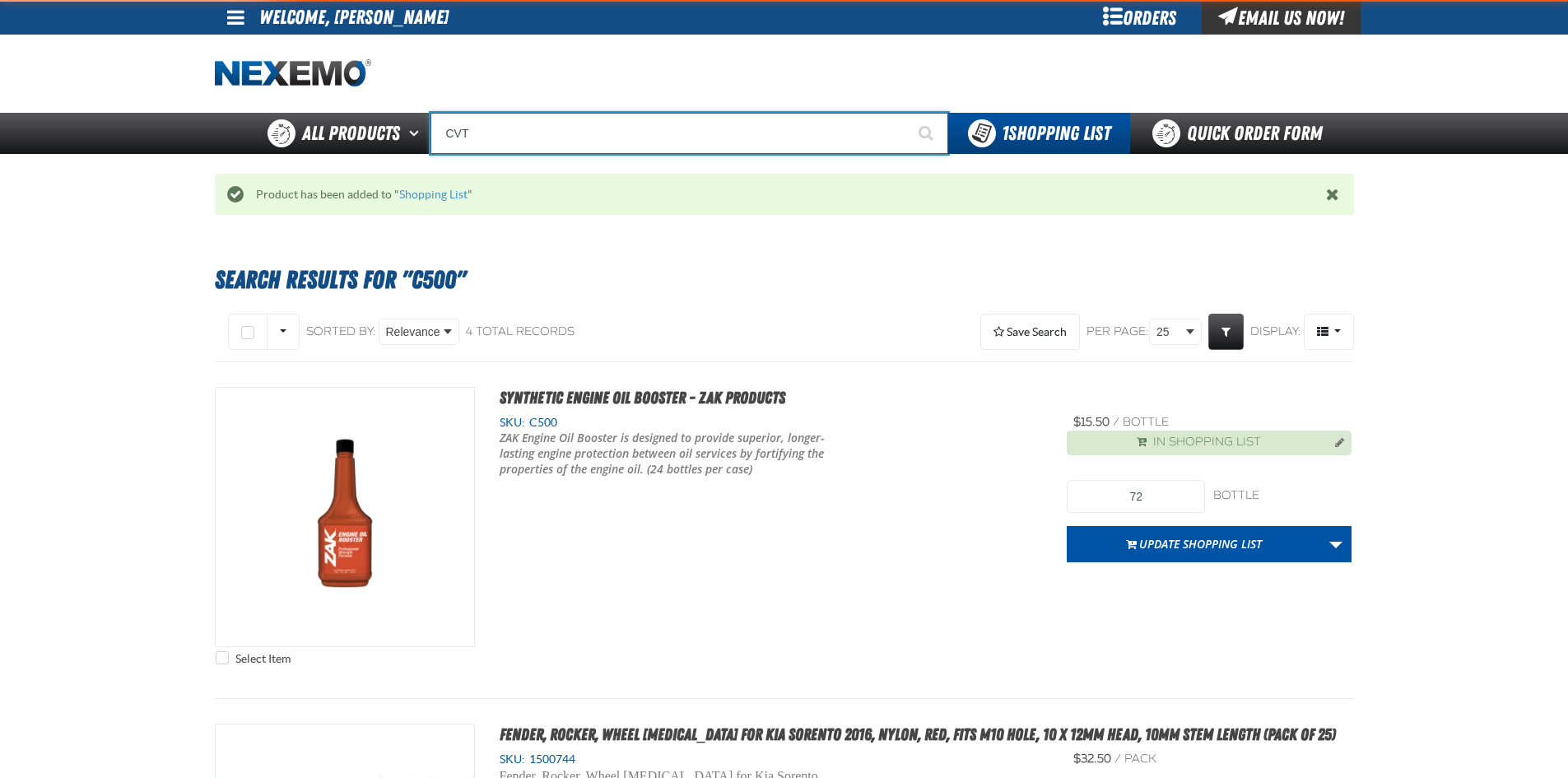
type input "CVT Booster - ZAK Products"
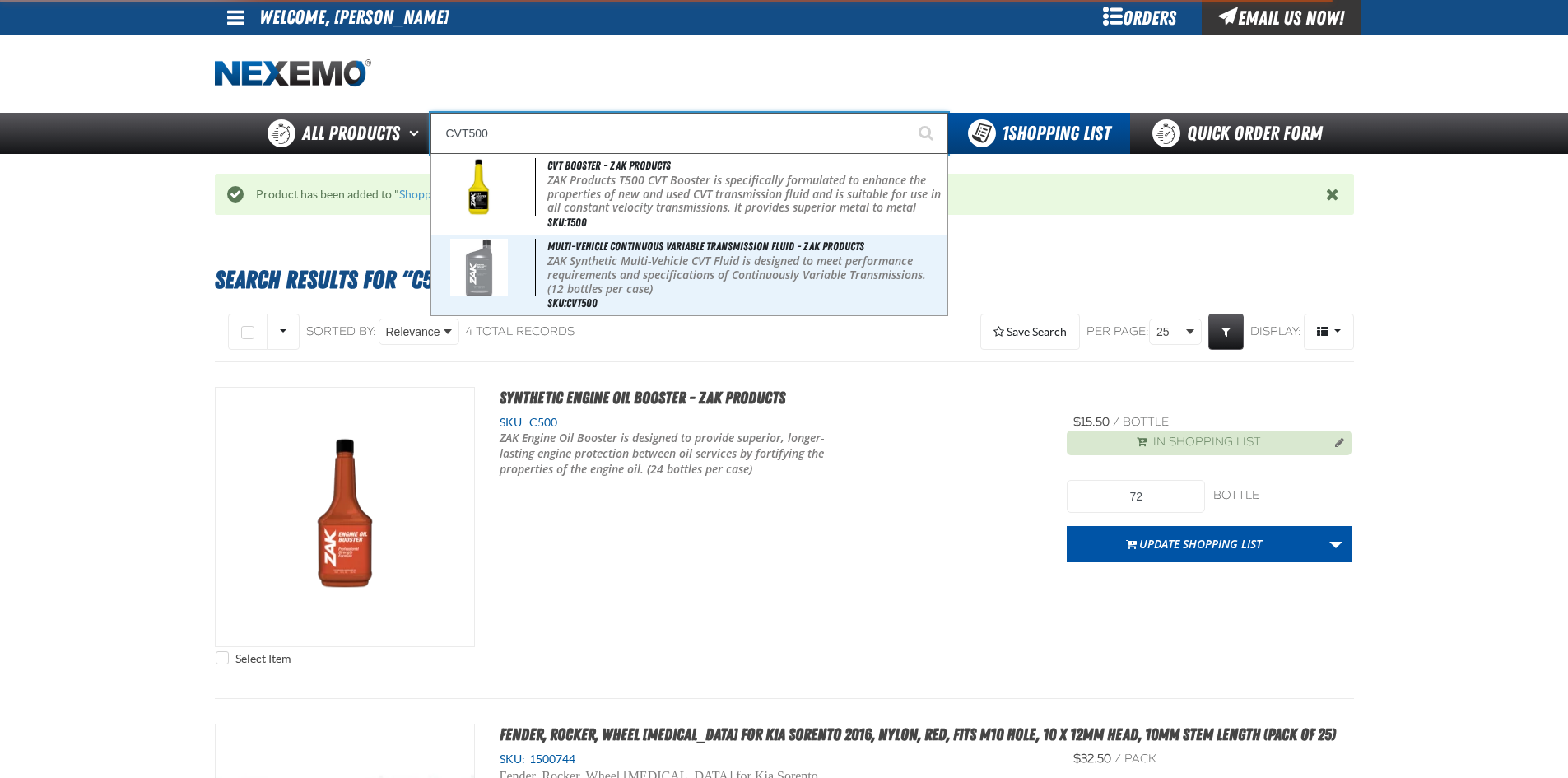
type input "CVT500"
click at [907, 113] on button "Start Searching" at bounding box center [928, 134] width 41 height 41
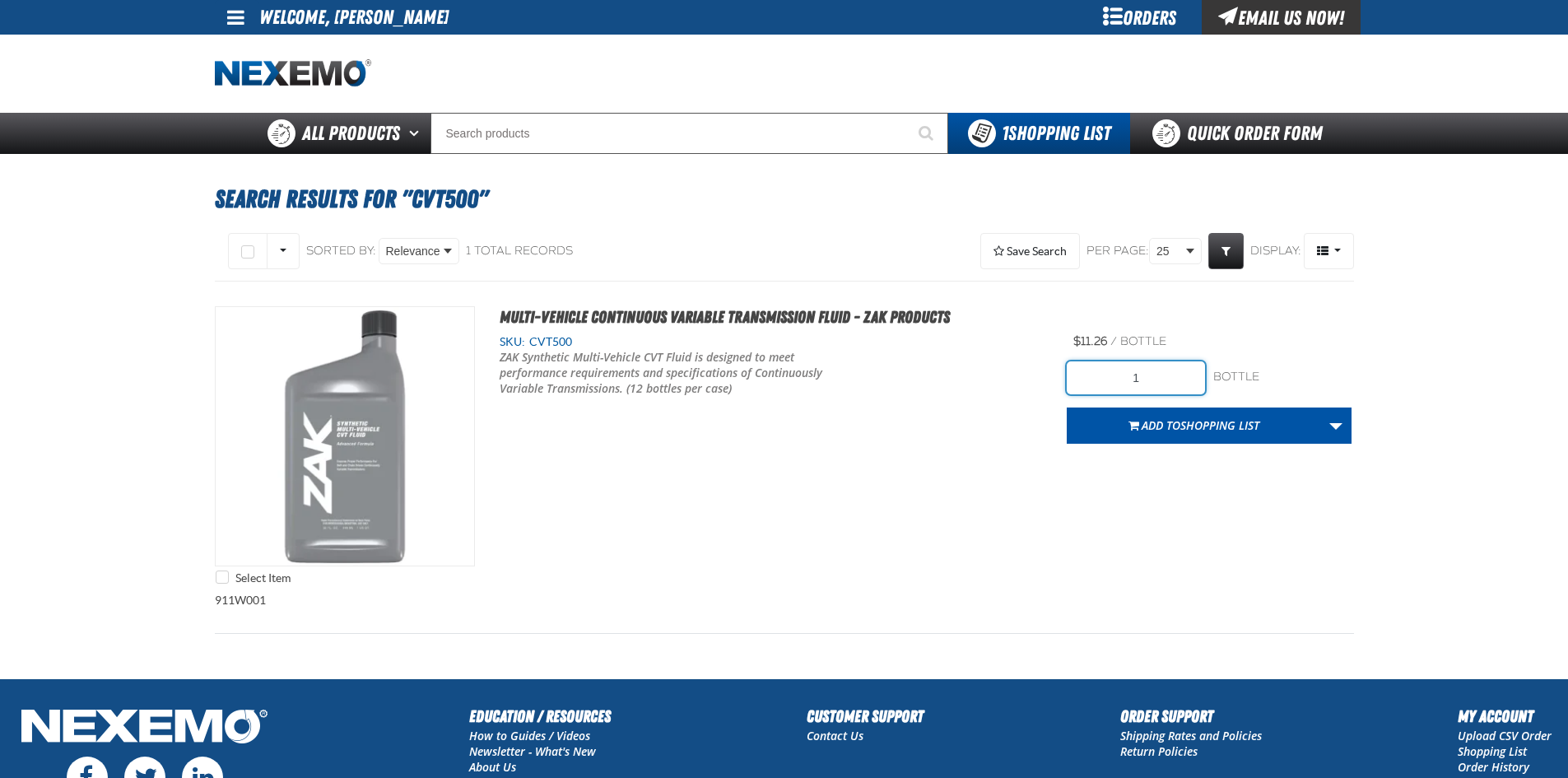
click at [1155, 372] on input "1" at bounding box center [1136, 377] width 139 height 33
type input "12"
click at [1017, 551] on div "Select Item Multi-Vehicle Continuous Variable Transmission Fluid - ZAK Products…" at bounding box center [784, 450] width 1139 height 287
click at [1194, 422] on span "Shopping List" at bounding box center [1220, 425] width 79 height 16
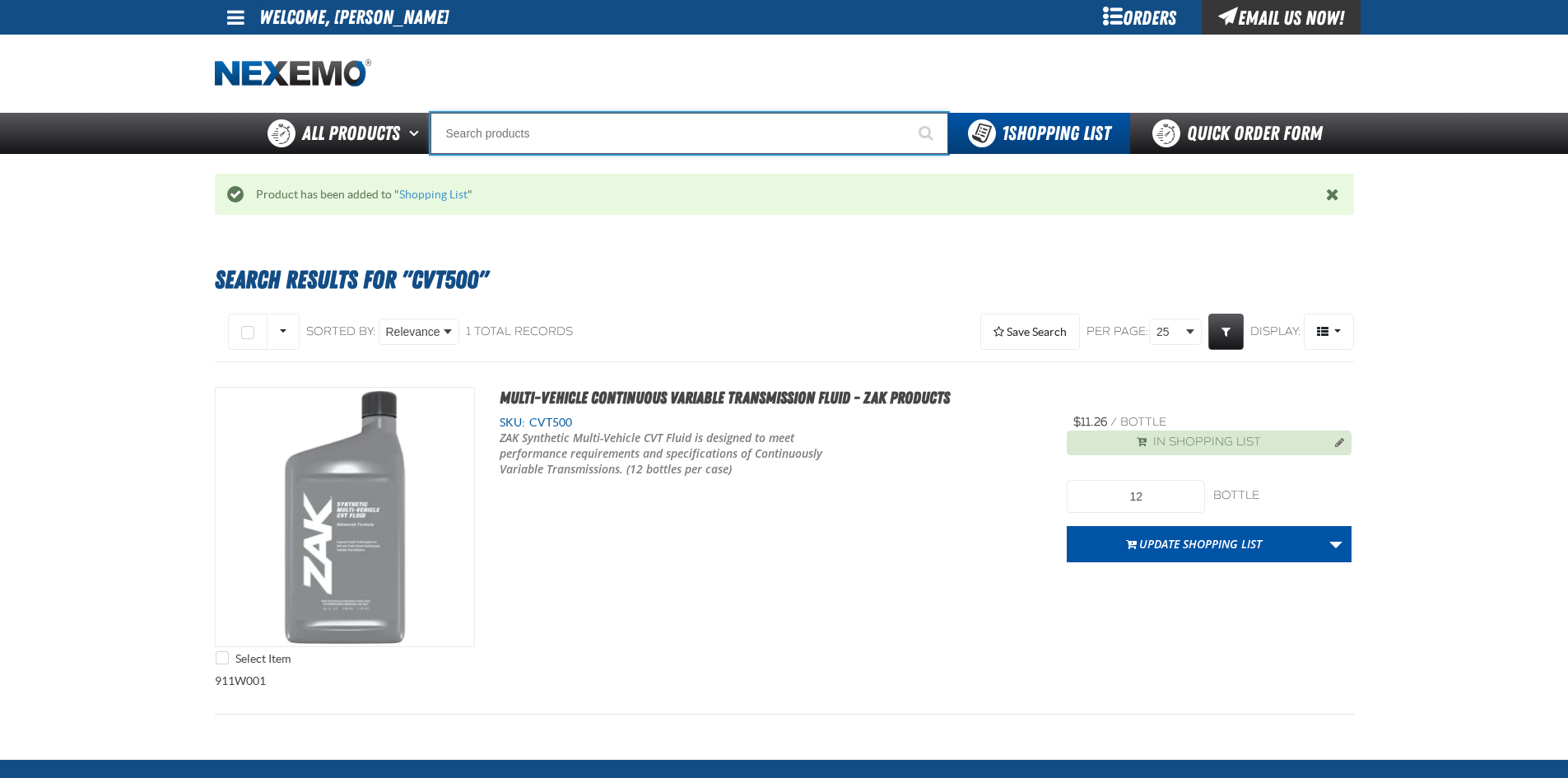
click at [587, 146] on input "Search" at bounding box center [689, 134] width 518 height 41
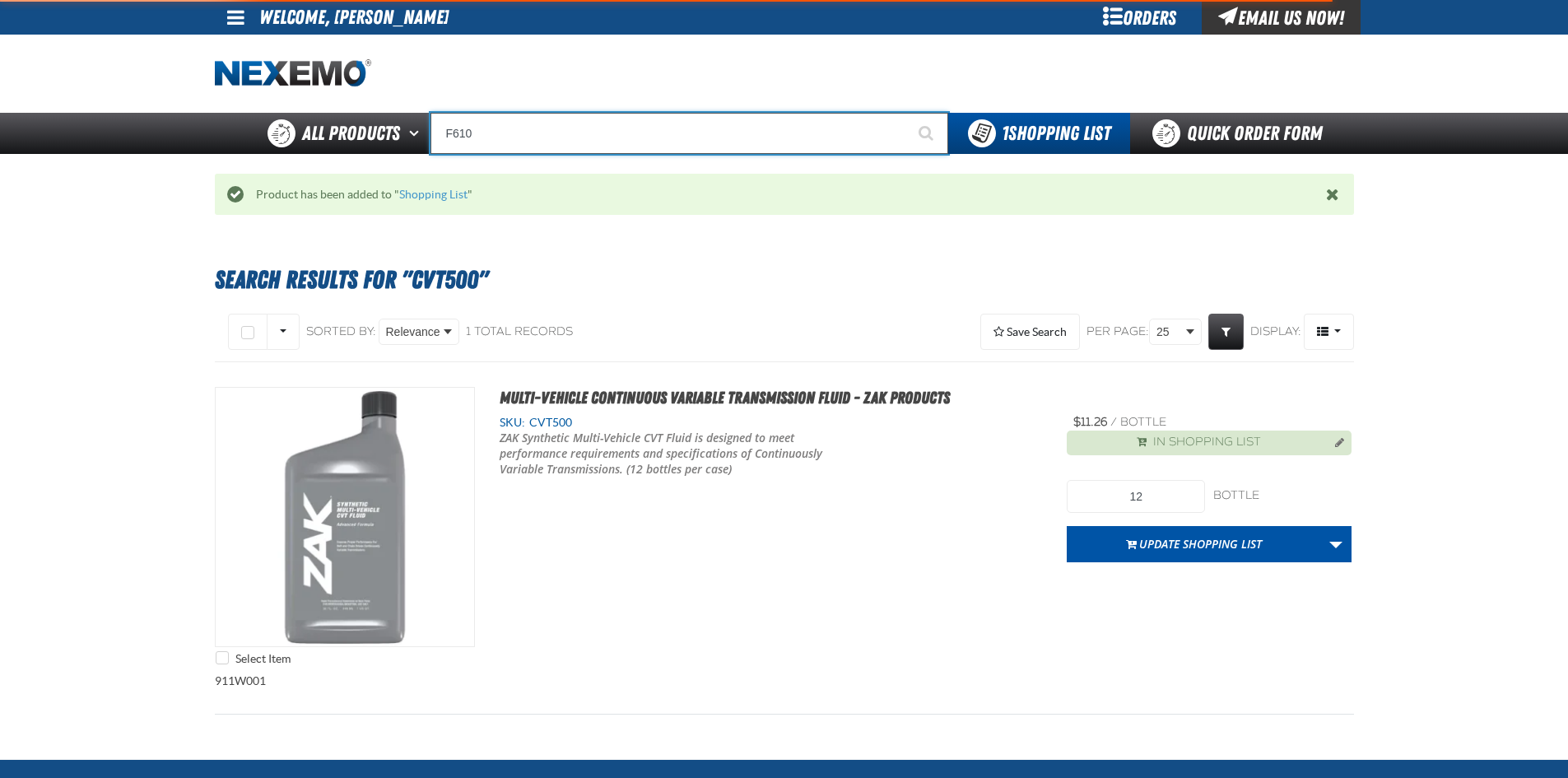
type input "F610"
click at [907, 113] on button "Start Searching" at bounding box center [928, 134] width 41 height 41
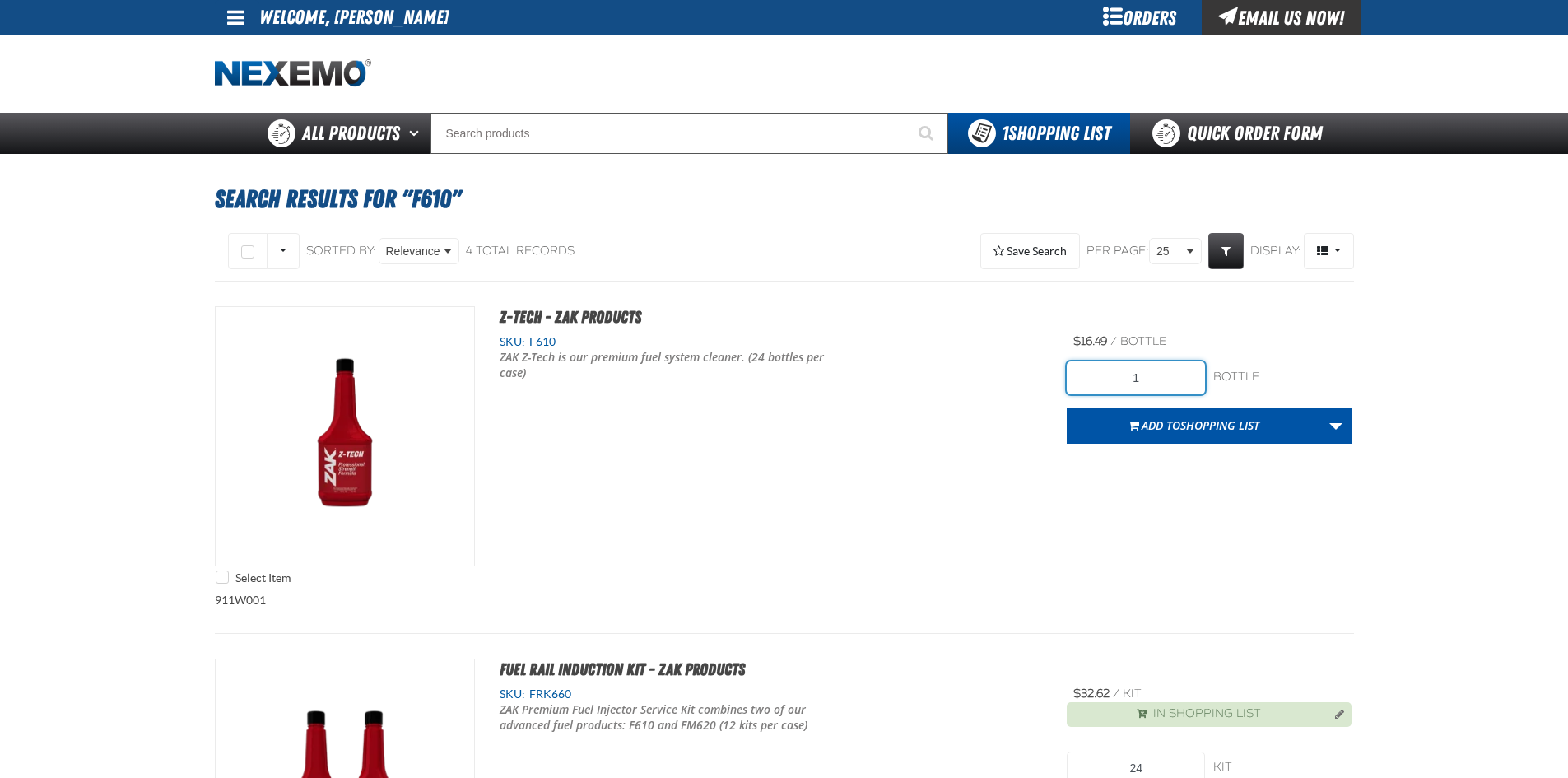
click at [1165, 376] on input "1" at bounding box center [1136, 377] width 139 height 33
type input "72"
click at [1082, 526] on div "Select Item Z-Tech - ZAK Products SKU: F610 ZAK Z-Tech is our premium fuel syst…" at bounding box center [784, 450] width 1139 height 287
click at [1195, 432] on span "Shopping List" at bounding box center [1220, 425] width 79 height 16
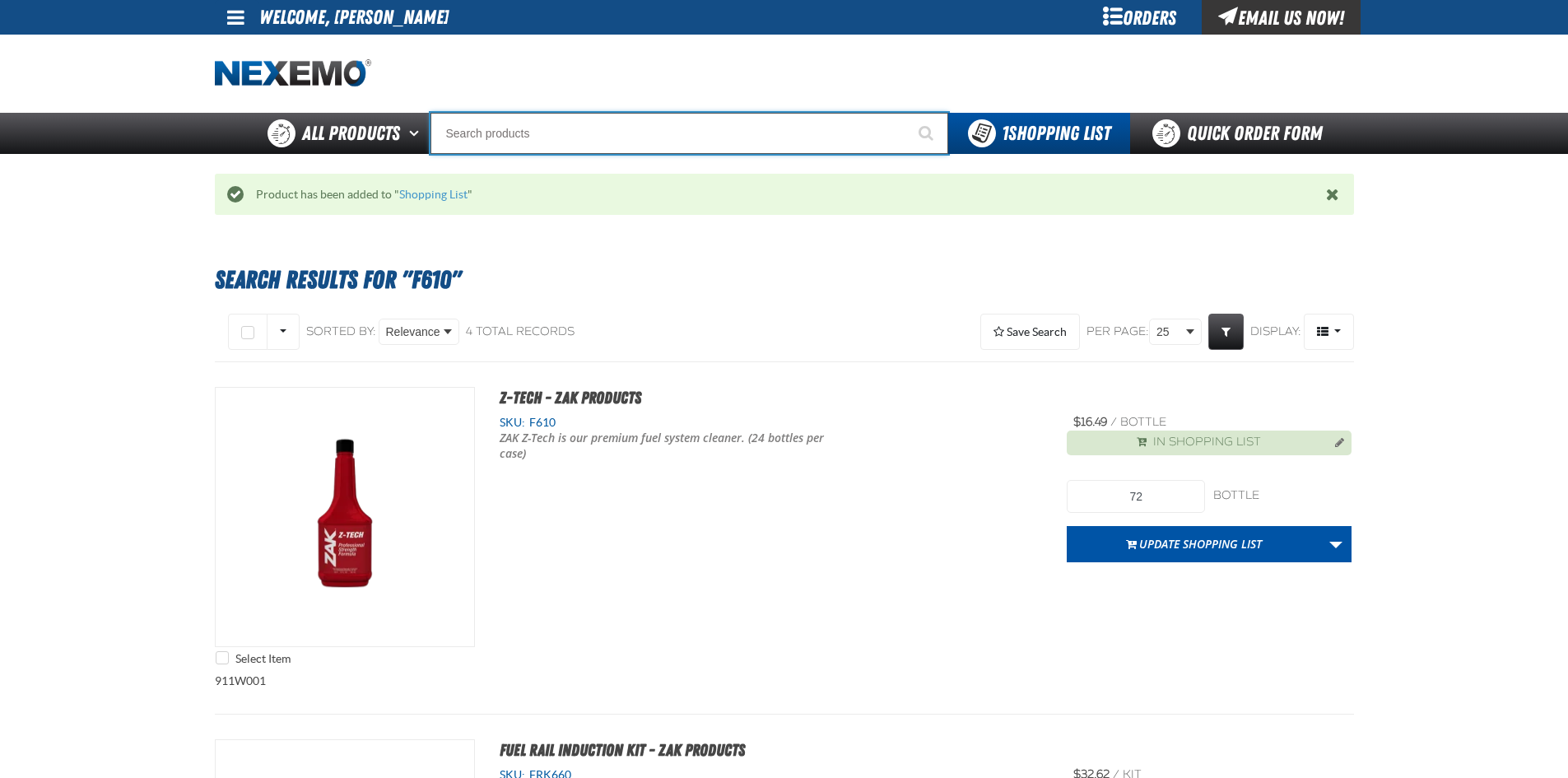
click at [635, 139] on input "Search" at bounding box center [689, 134] width 518 height 41
type input "R"
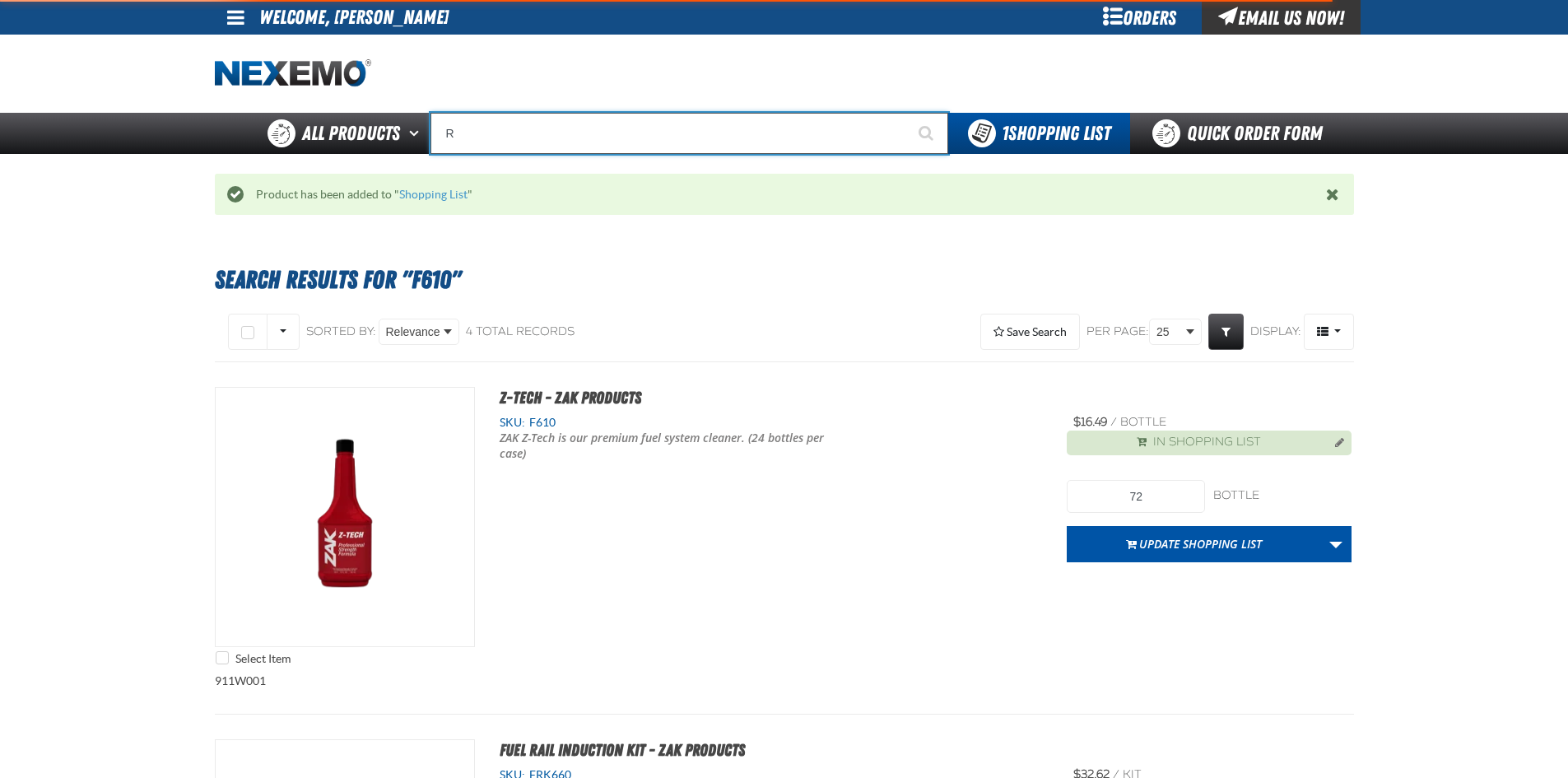
type input "ROADSIDE R"
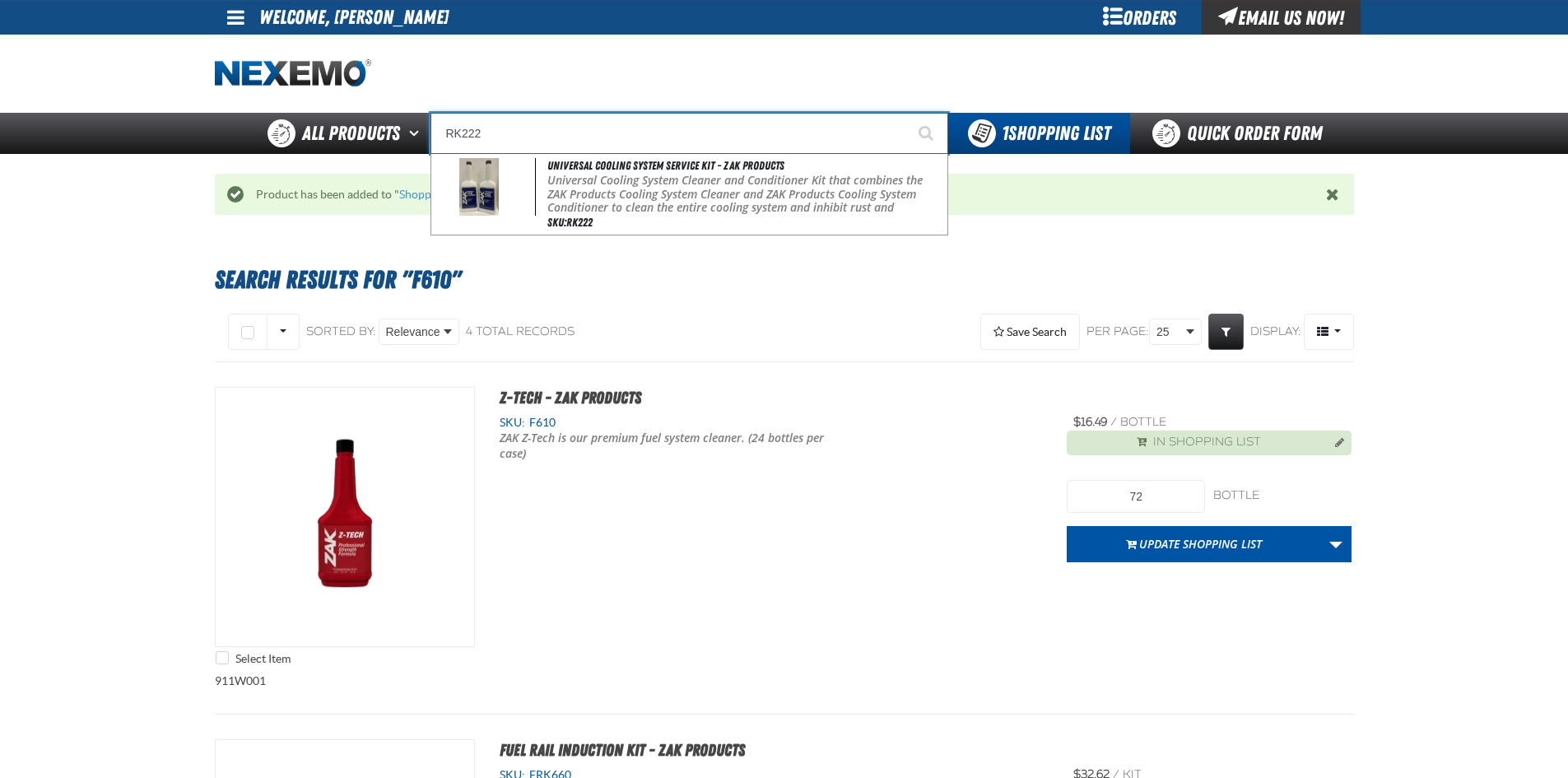
type input "RK222"
click at [907, 113] on button "Start Searching" at bounding box center [928, 134] width 41 height 41
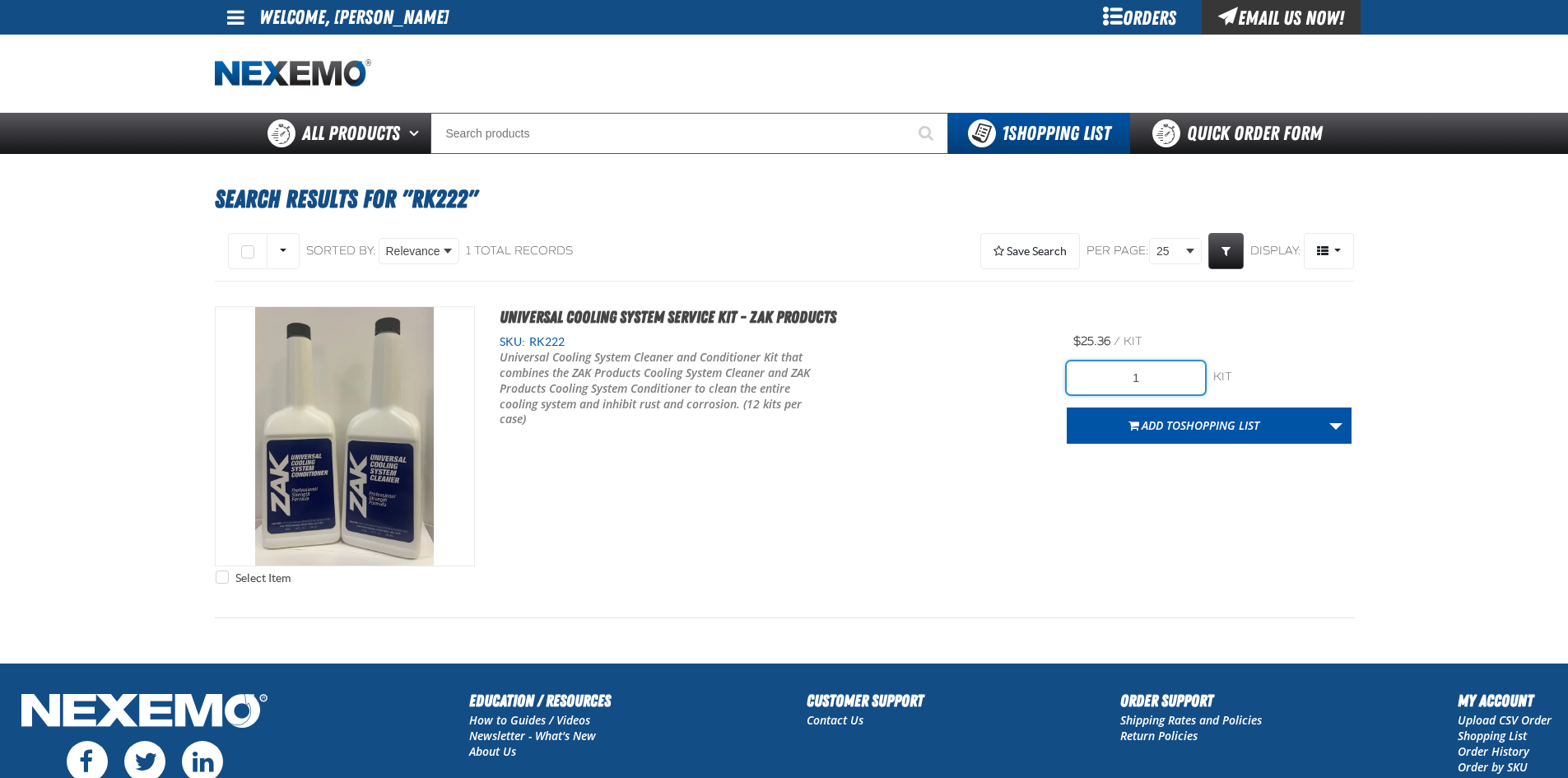
click at [1147, 375] on input "1" at bounding box center [1136, 377] width 139 height 33
type input "12"
click at [1212, 425] on span "Shopping List" at bounding box center [1220, 425] width 79 height 16
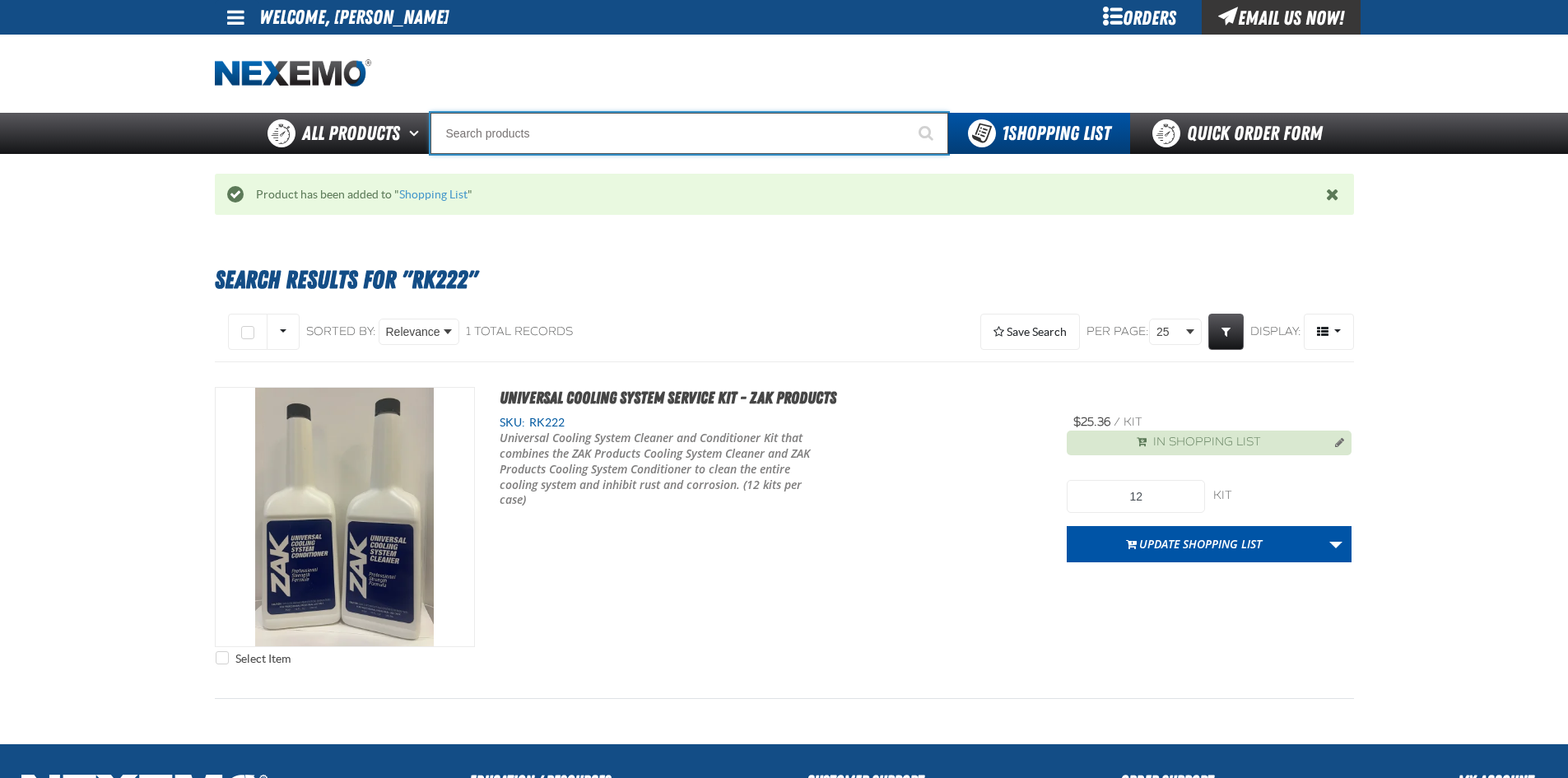
click at [628, 131] on input "Search" at bounding box center [689, 134] width 518 height 41
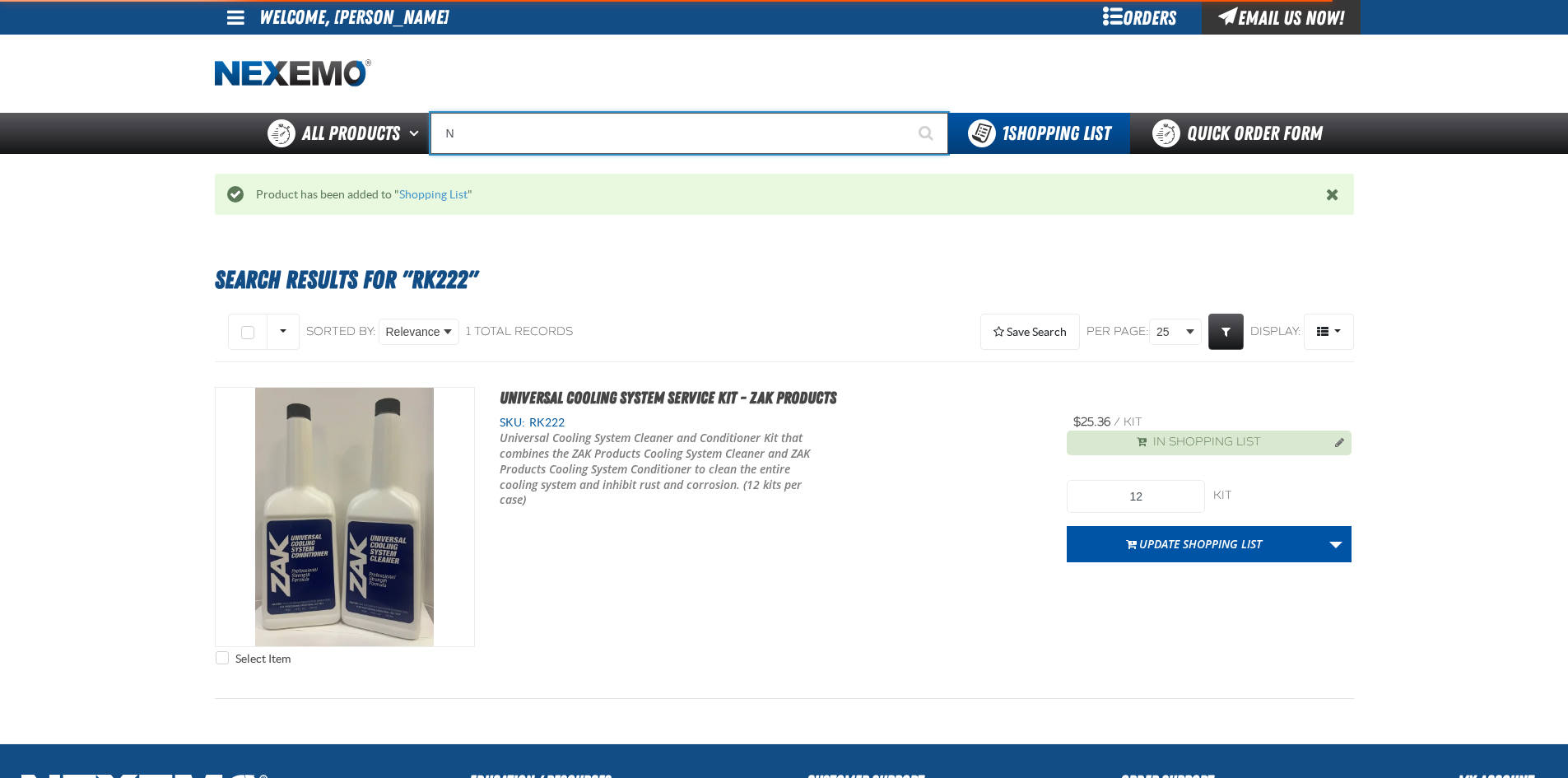
type input "N2"
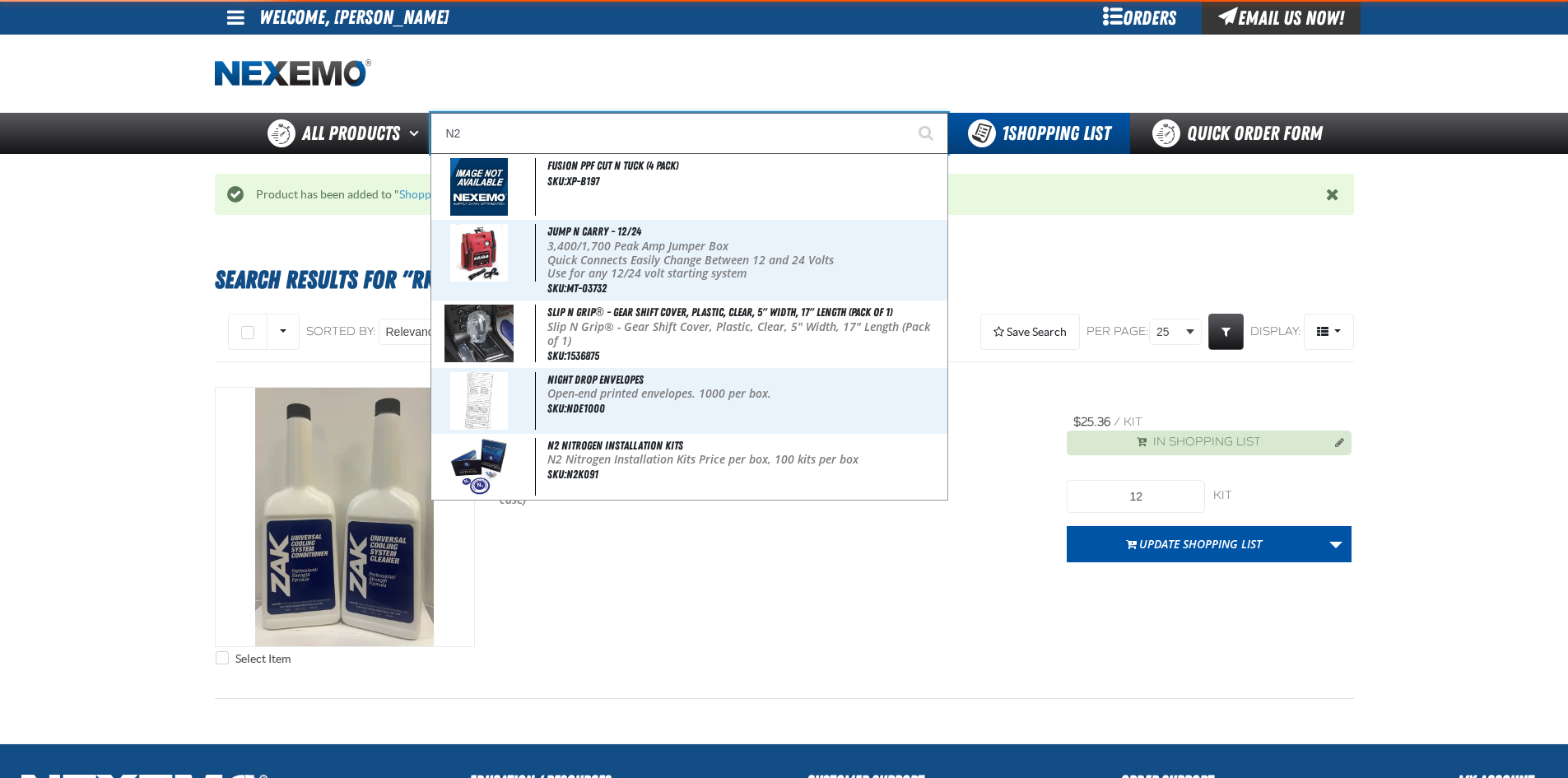
type input "N2 Nitrogen Caps (500 caps per bag)"
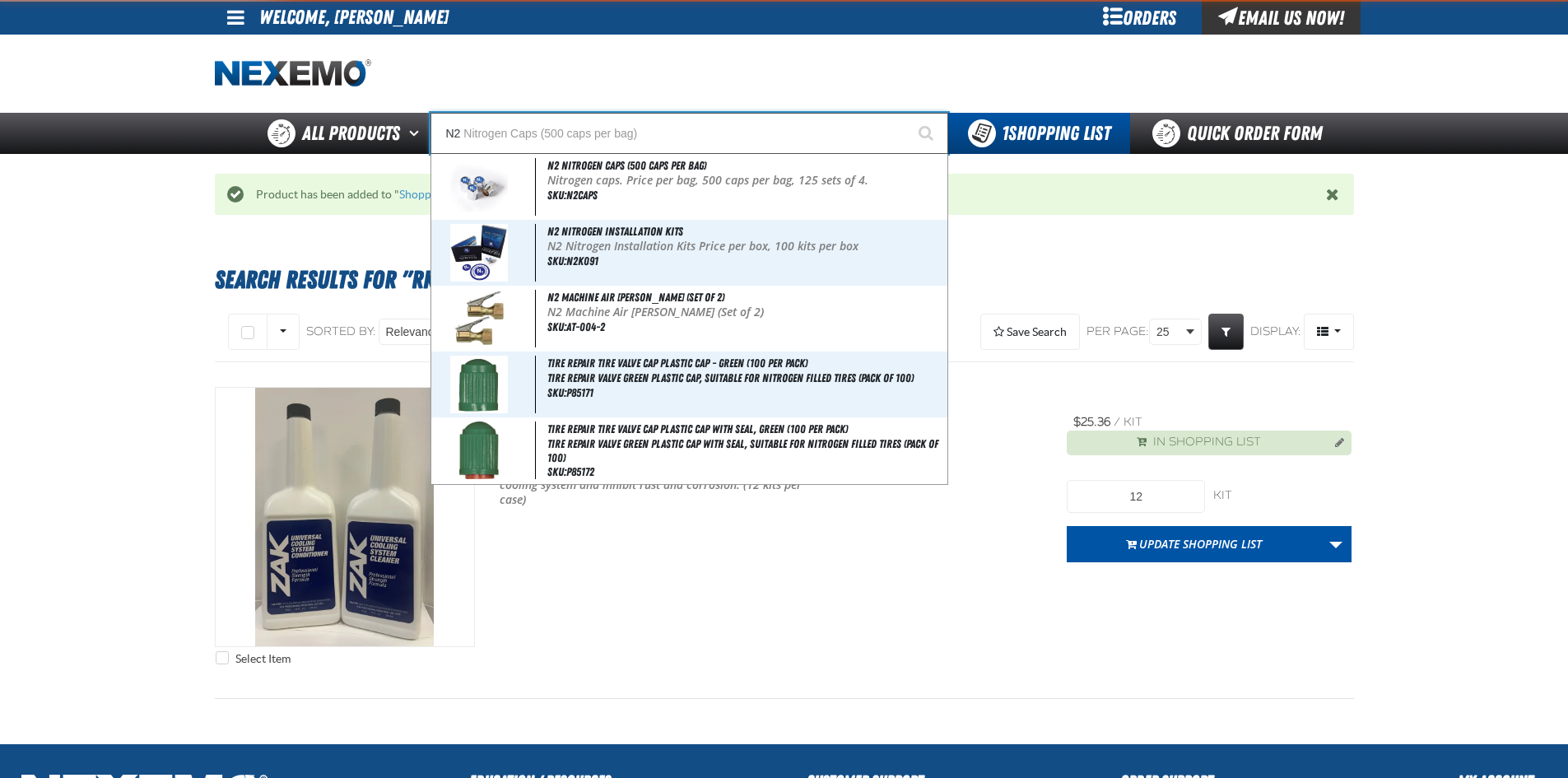
type input "N2"
click at [907, 113] on button "Start Searching" at bounding box center [928, 134] width 41 height 41
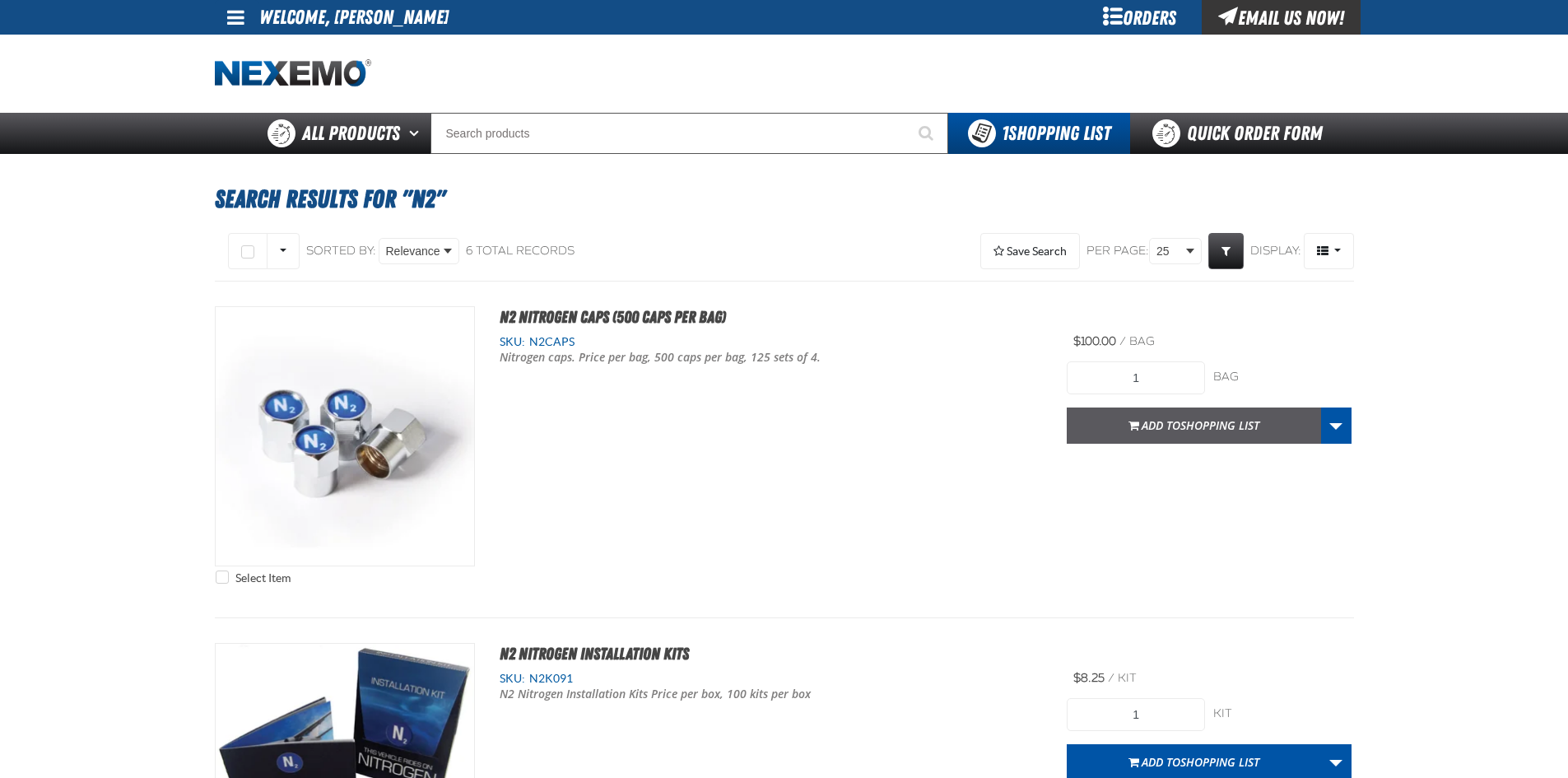
click at [1197, 425] on span "Shopping List" at bounding box center [1220, 425] width 79 height 16
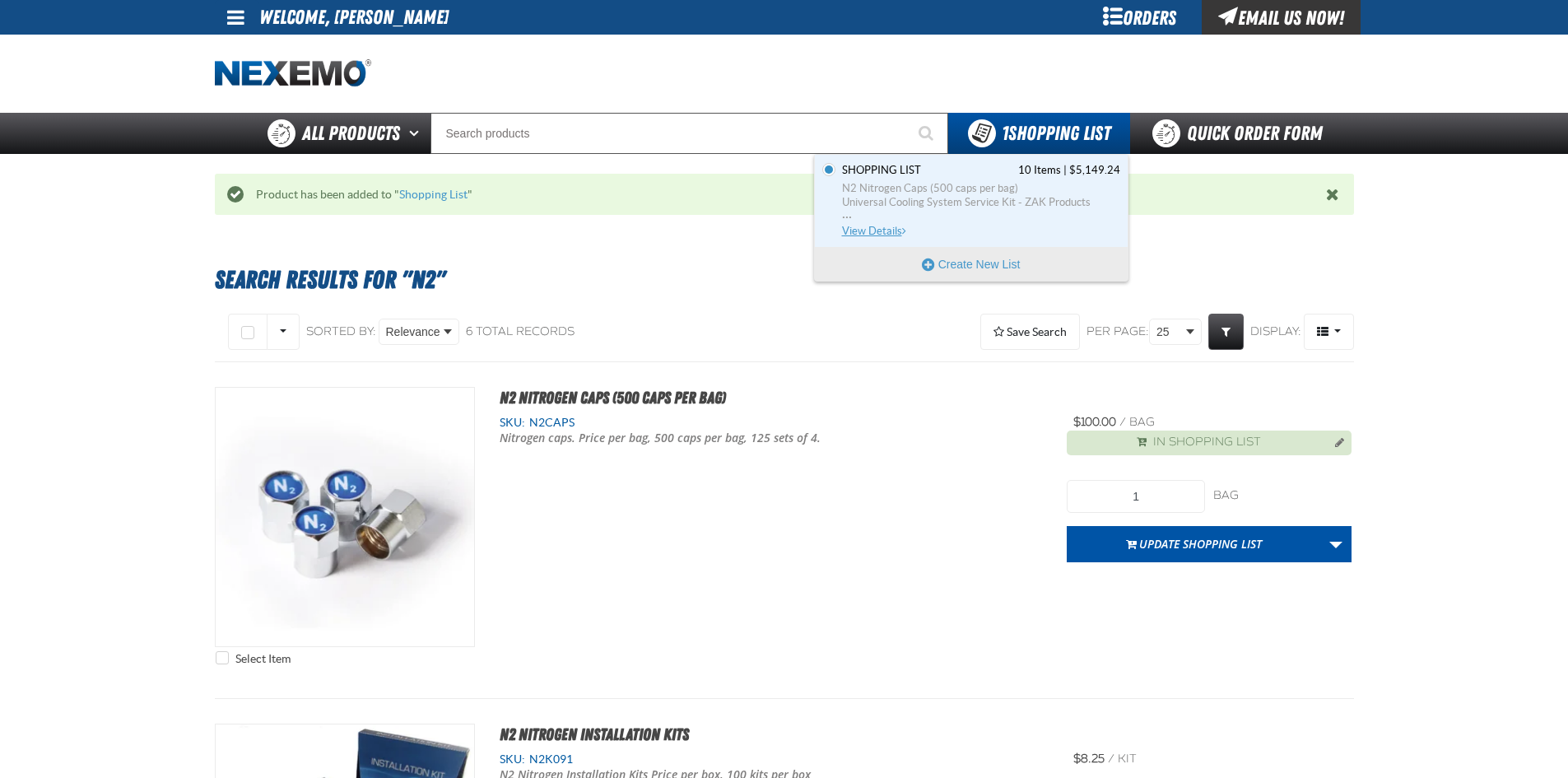
click at [878, 228] on span "View Details" at bounding box center [875, 230] width 67 height 12
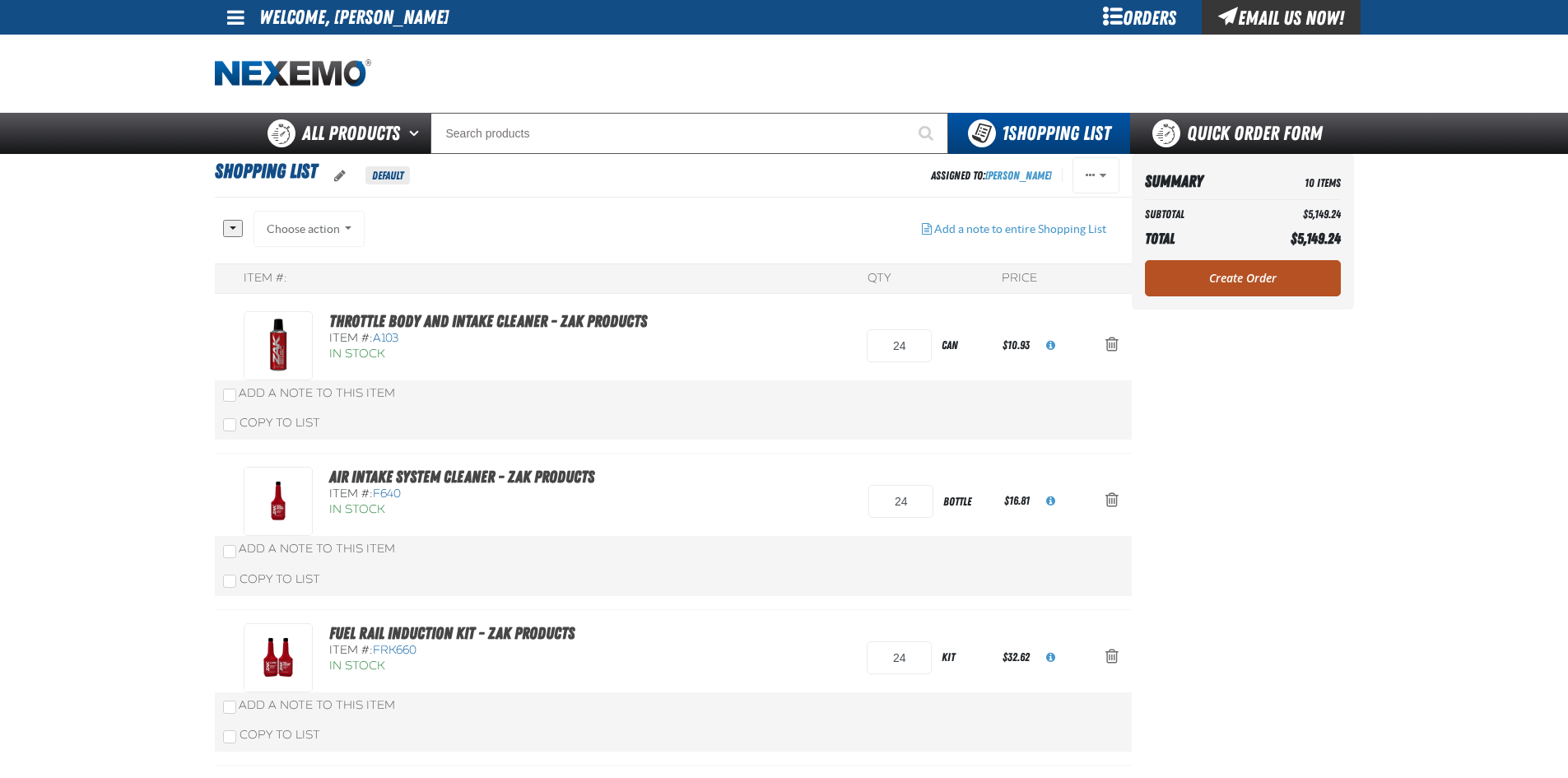
click at [1255, 269] on link "Create Order" at bounding box center [1244, 278] width 196 height 36
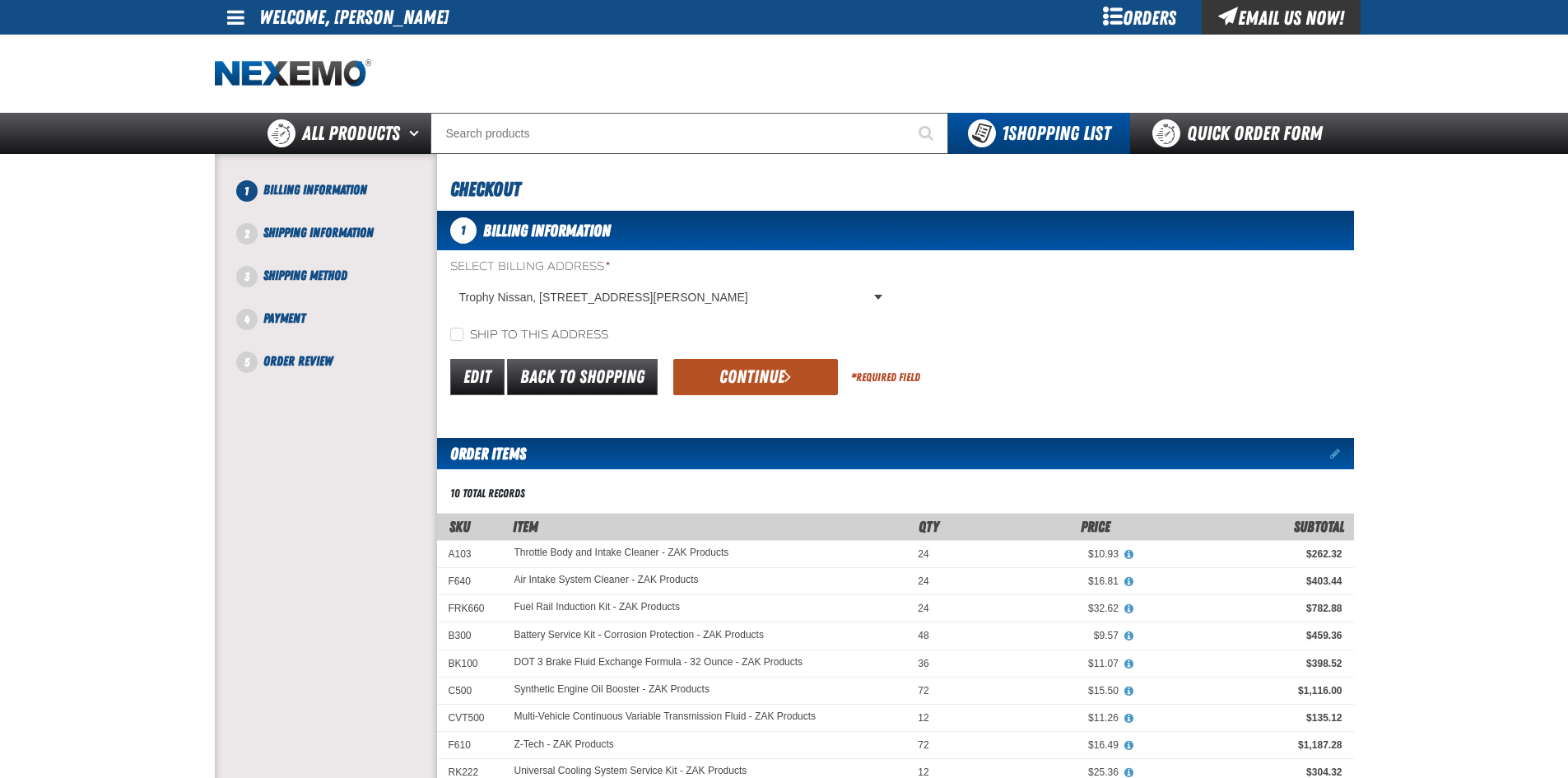
click at [780, 378] on button "Continue" at bounding box center [755, 377] width 165 height 36
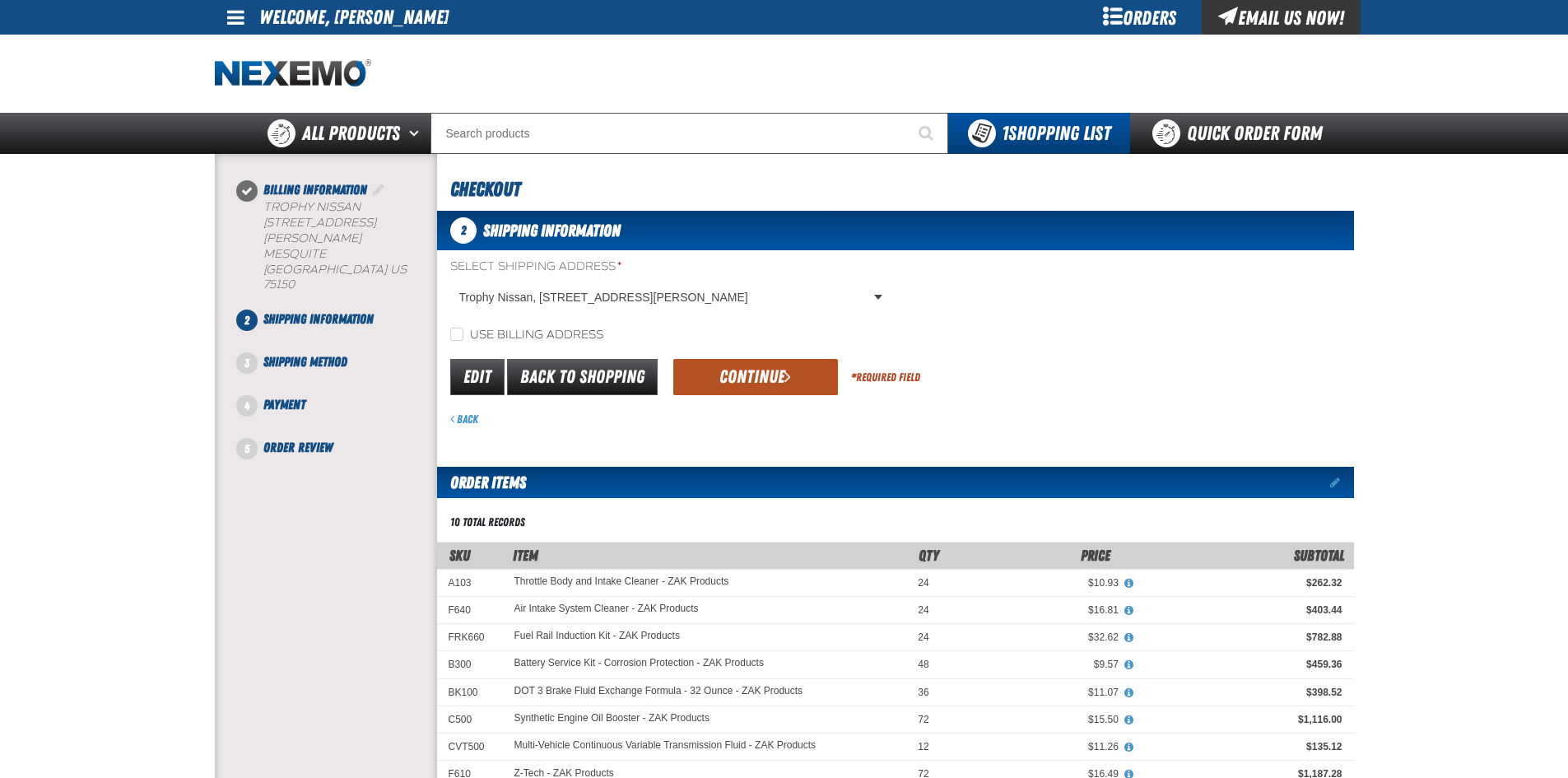
click at [764, 373] on button "Continue" at bounding box center [755, 377] width 165 height 36
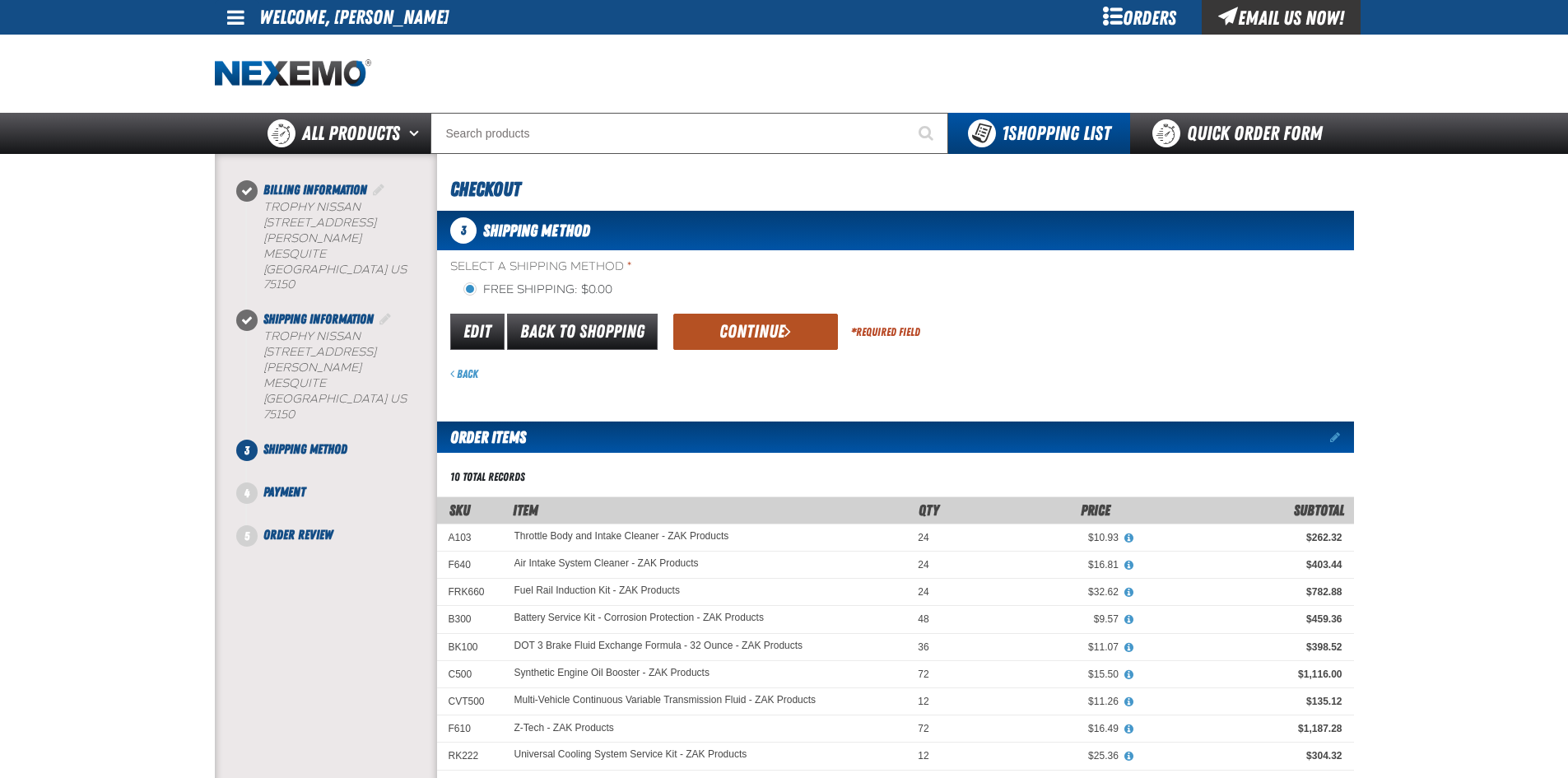
click at [749, 340] on button "Continue" at bounding box center [755, 332] width 165 height 36
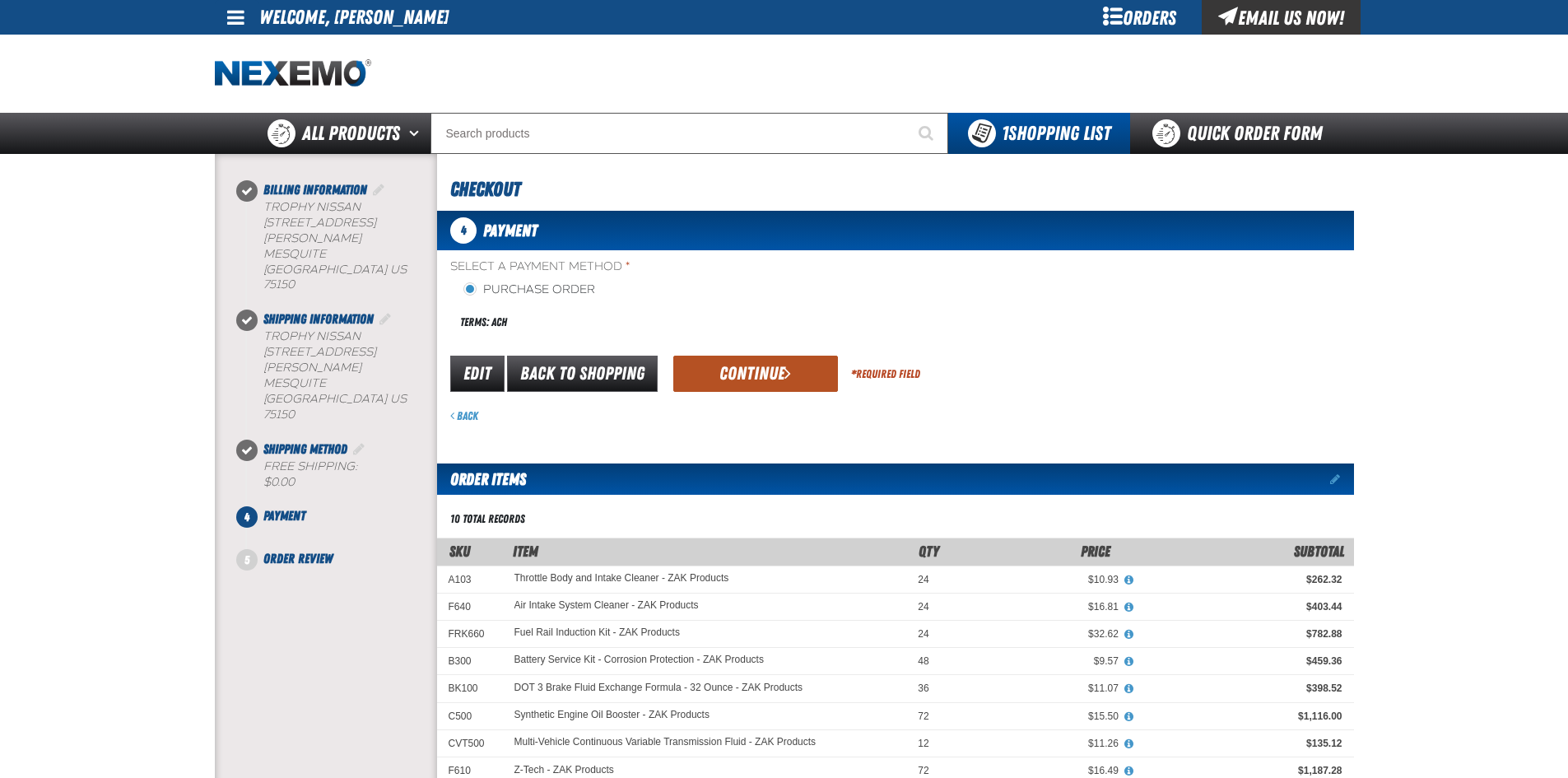
click at [763, 366] on button "Continue" at bounding box center [755, 373] width 165 height 36
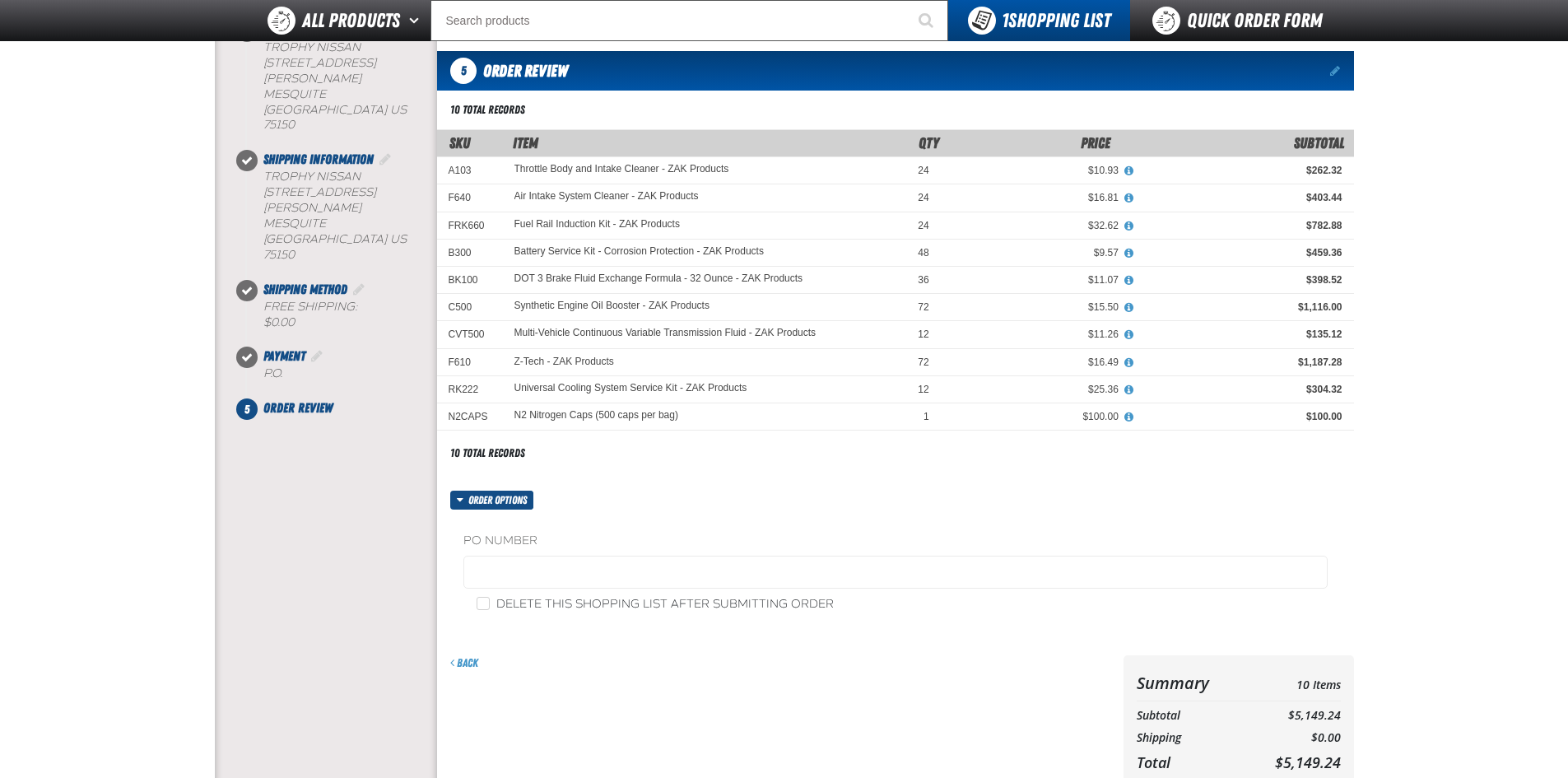
scroll to position [329, 0]
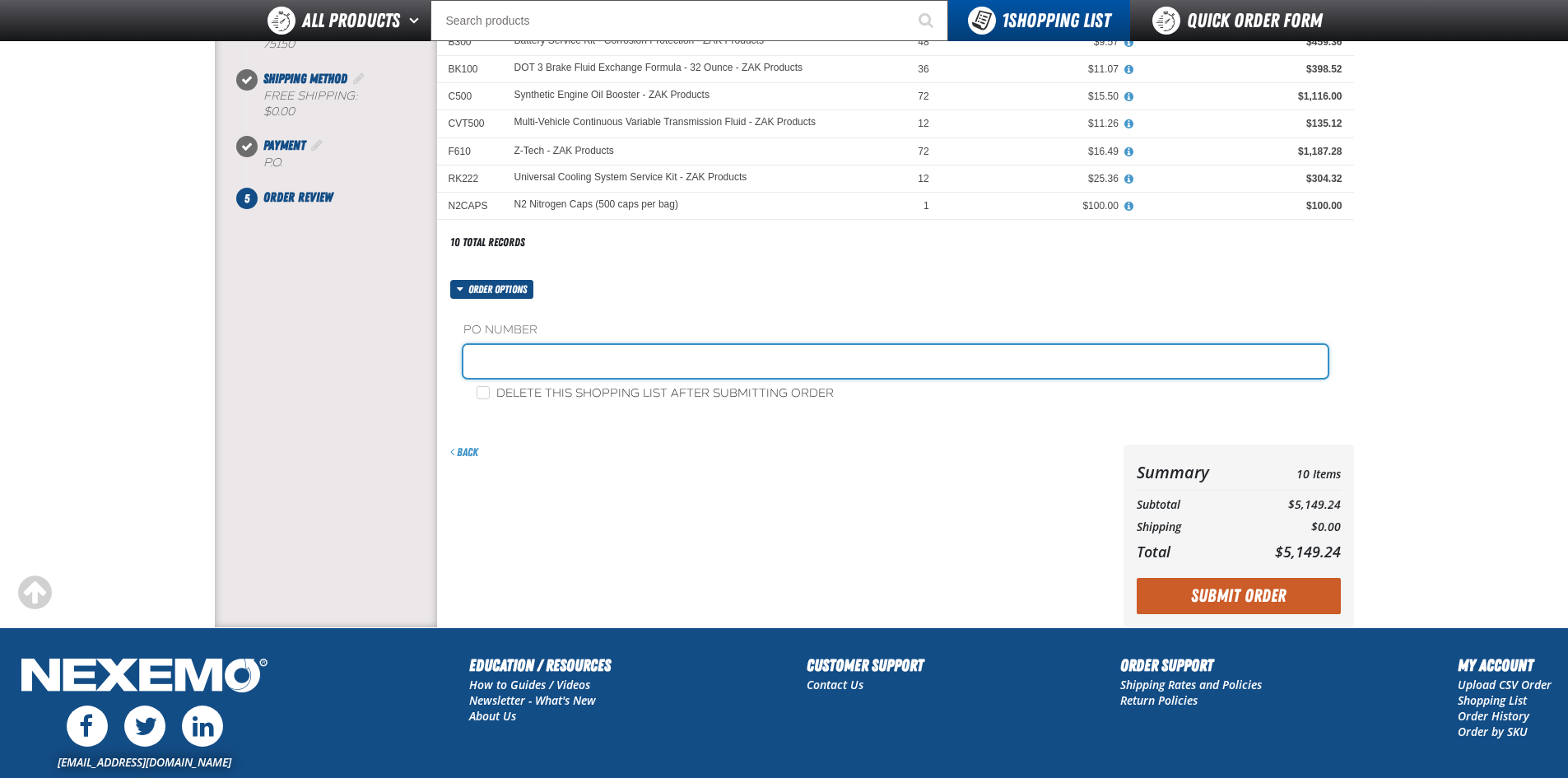
click at [531, 358] on input "text" at bounding box center [896, 361] width 865 height 33
type input "090325ZAK"
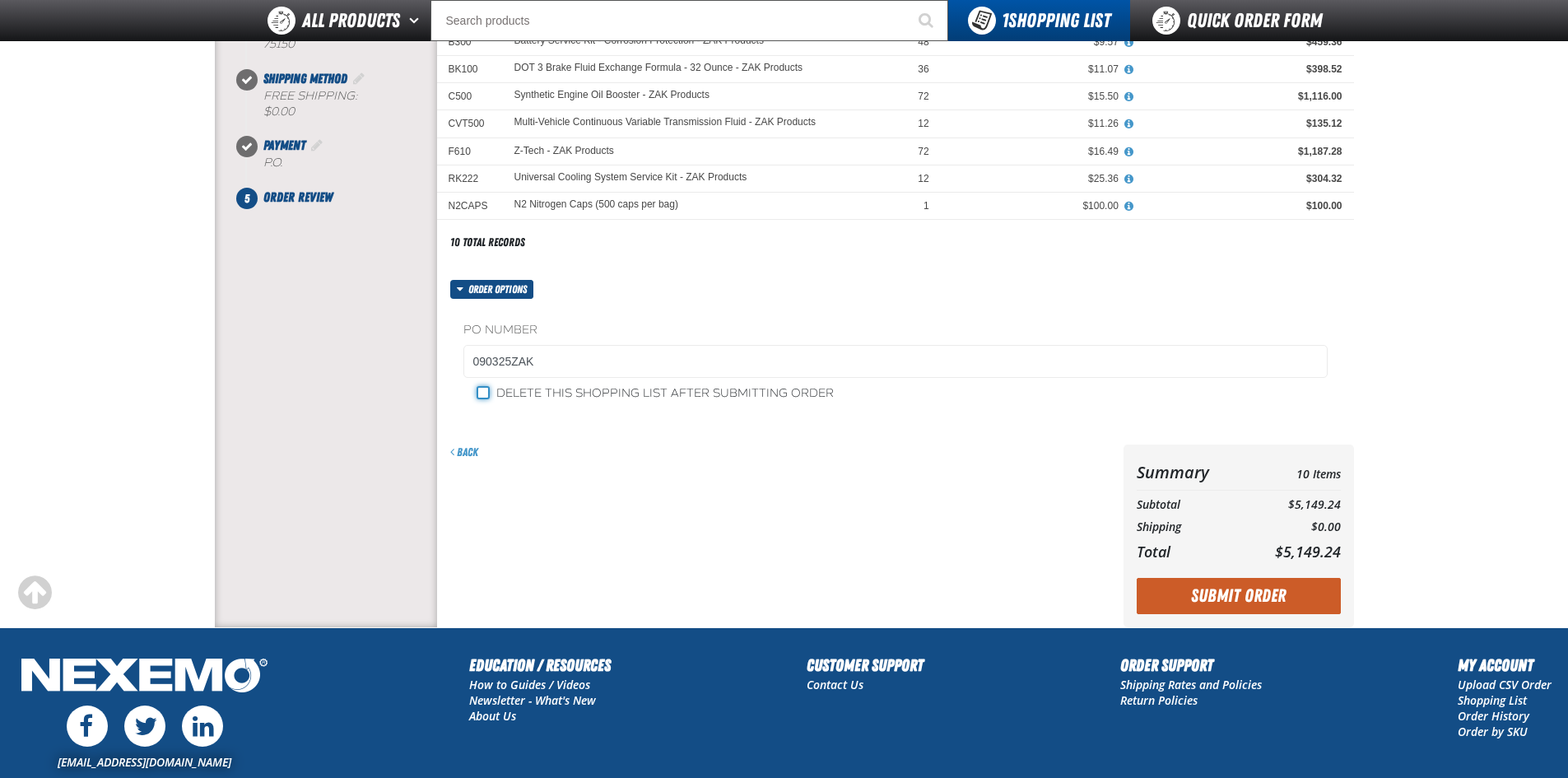
click at [482, 390] on input "Delete this shopping list after submitting order" at bounding box center [484, 393] width 13 height 13
checkbox input "true"
click at [1255, 594] on button "Submit Order" at bounding box center [1239, 596] width 205 height 36
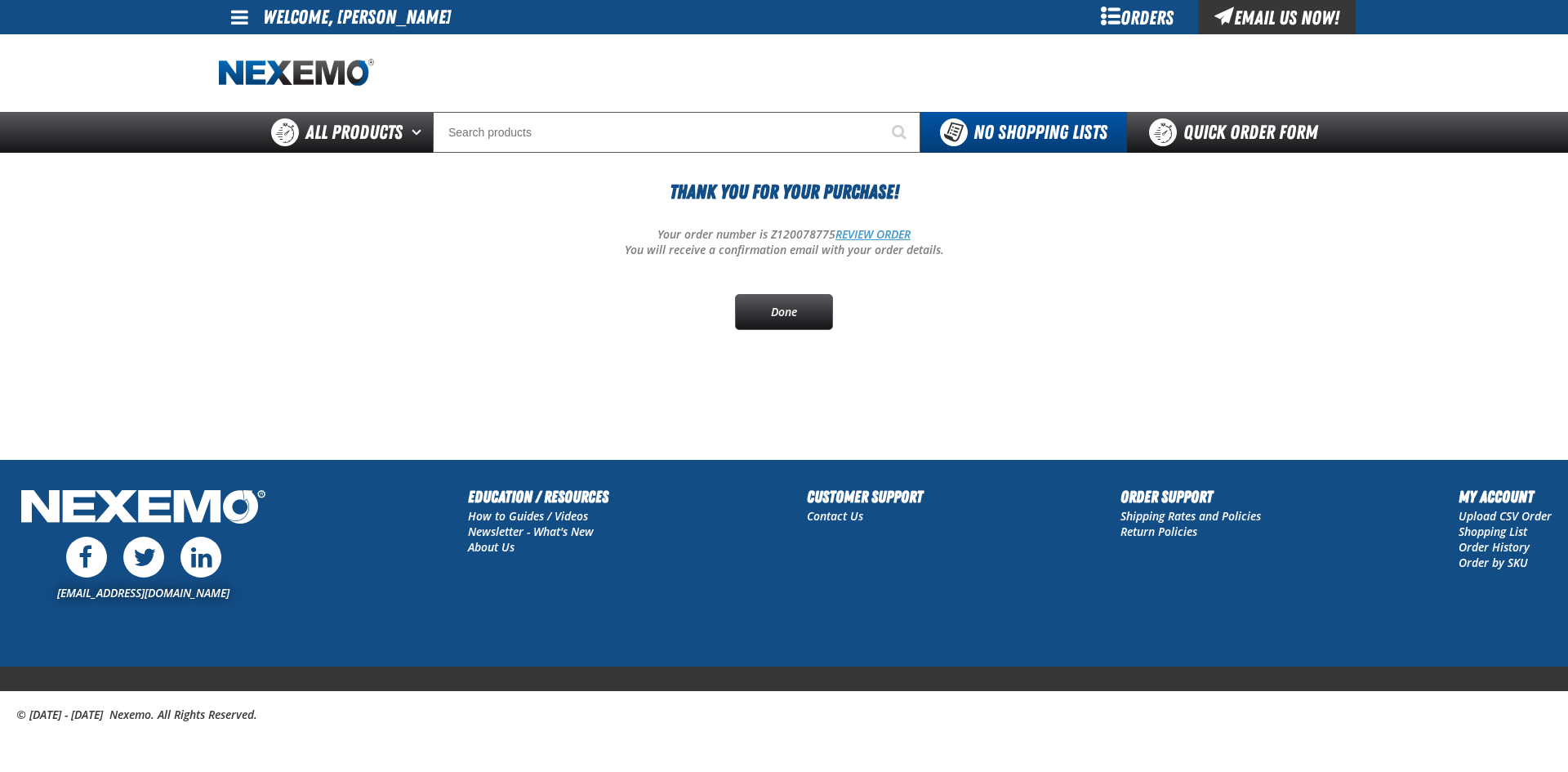
click at [883, 234] on link "REVIEW ORDER" at bounding box center [873, 234] width 75 height 16
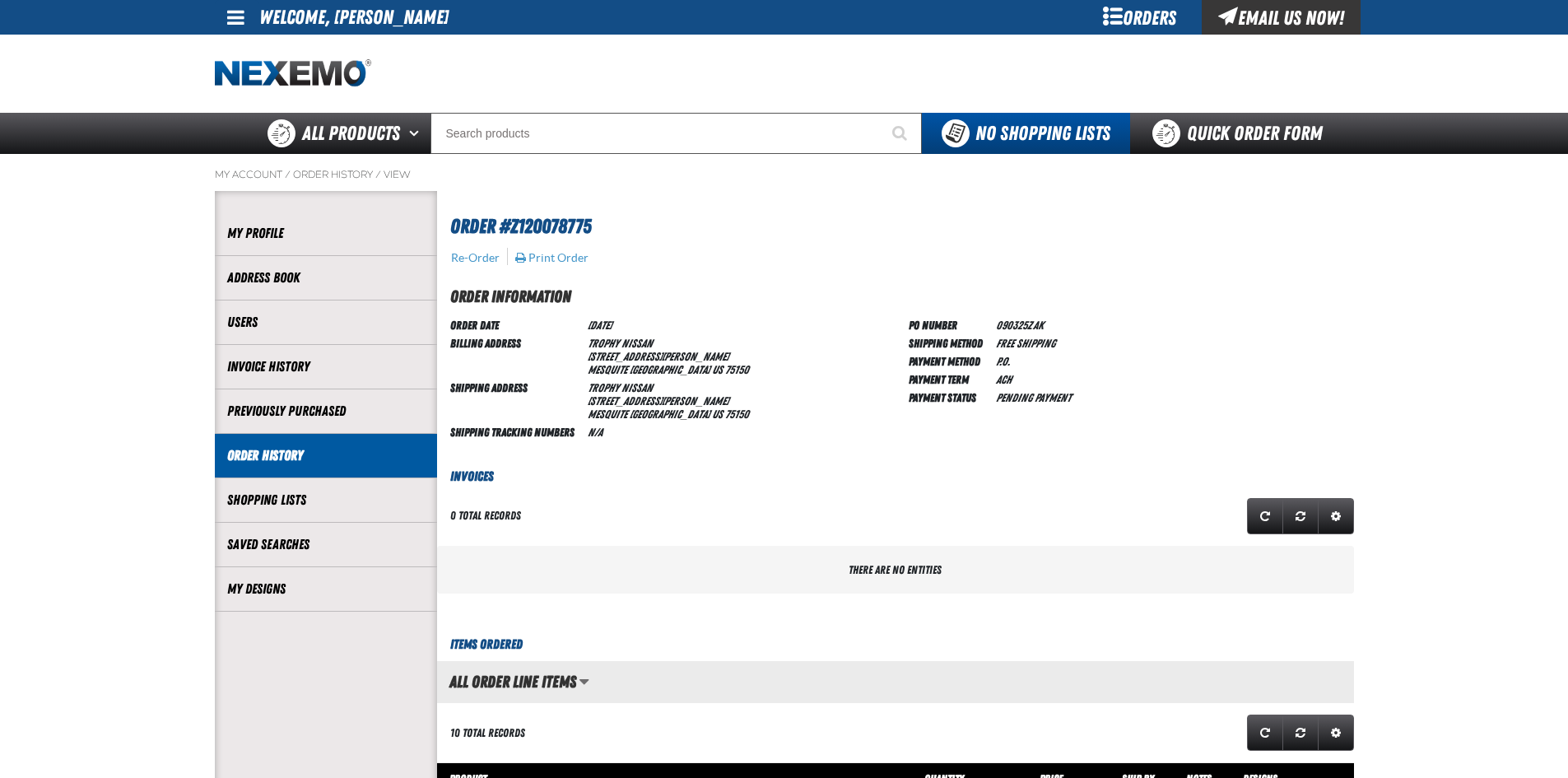
click at [239, 14] on span at bounding box center [236, 17] width 17 height 20
click at [263, 76] on link "Sign Out Sign Out" at bounding box center [250, 80] width 56 height 16
